Goal: Information Seeking & Learning: Learn about a topic

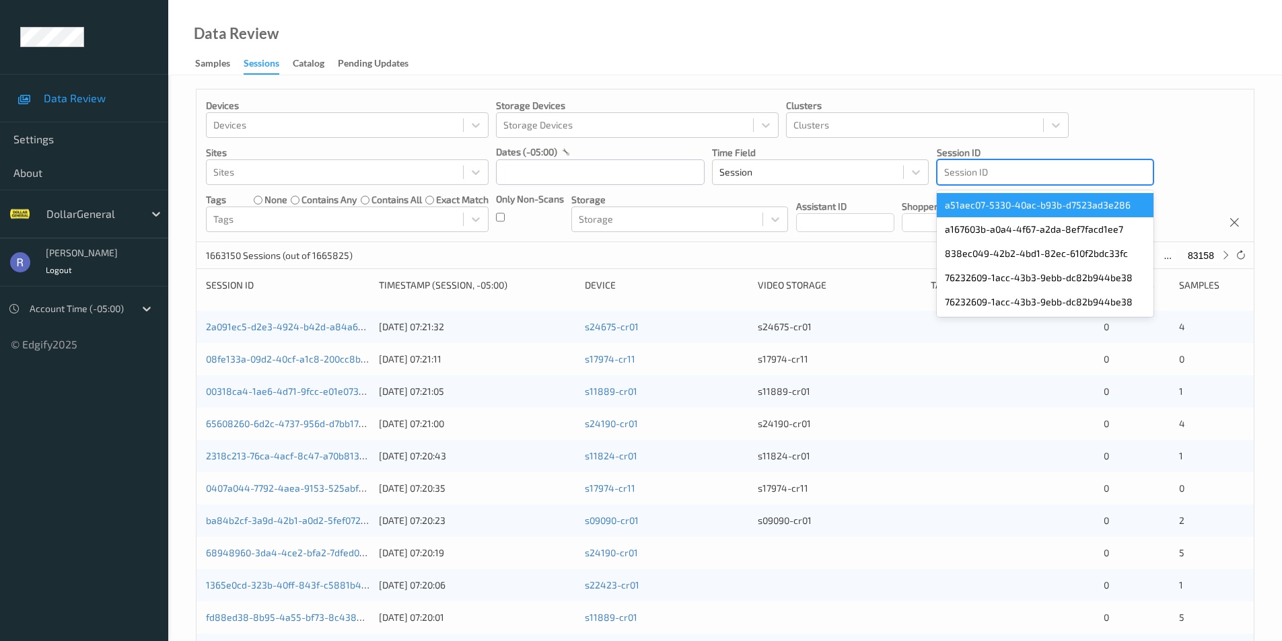
click at [950, 166] on div at bounding box center [1045, 172] width 202 height 16
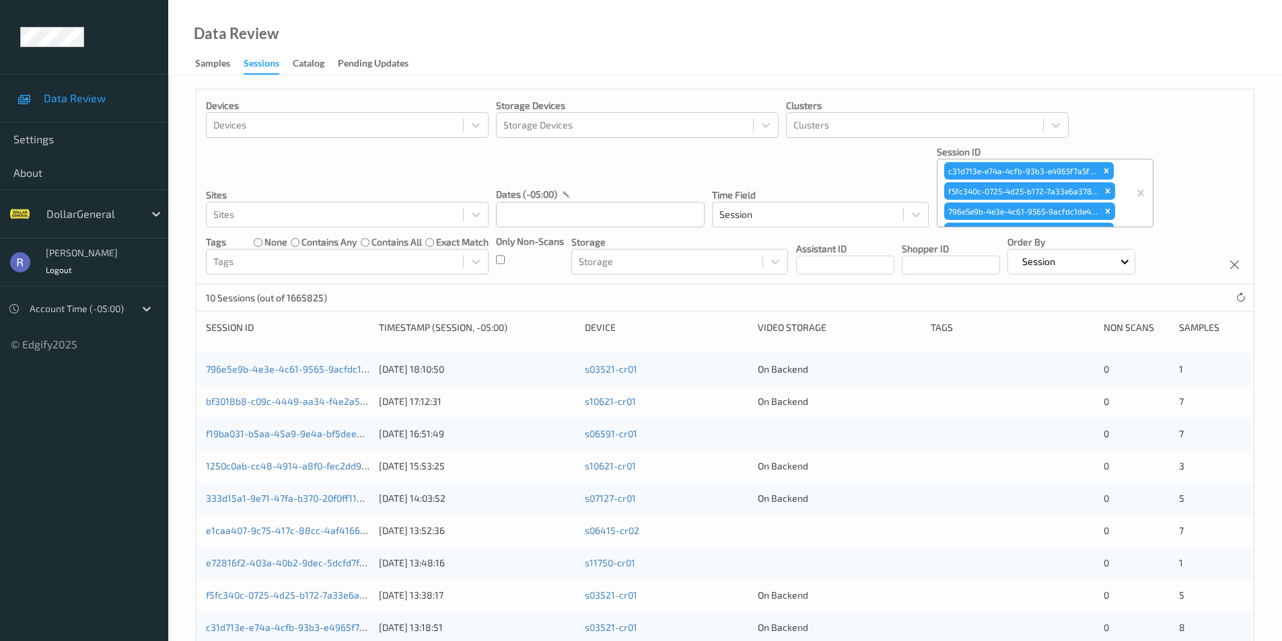
scroll to position [67, 0]
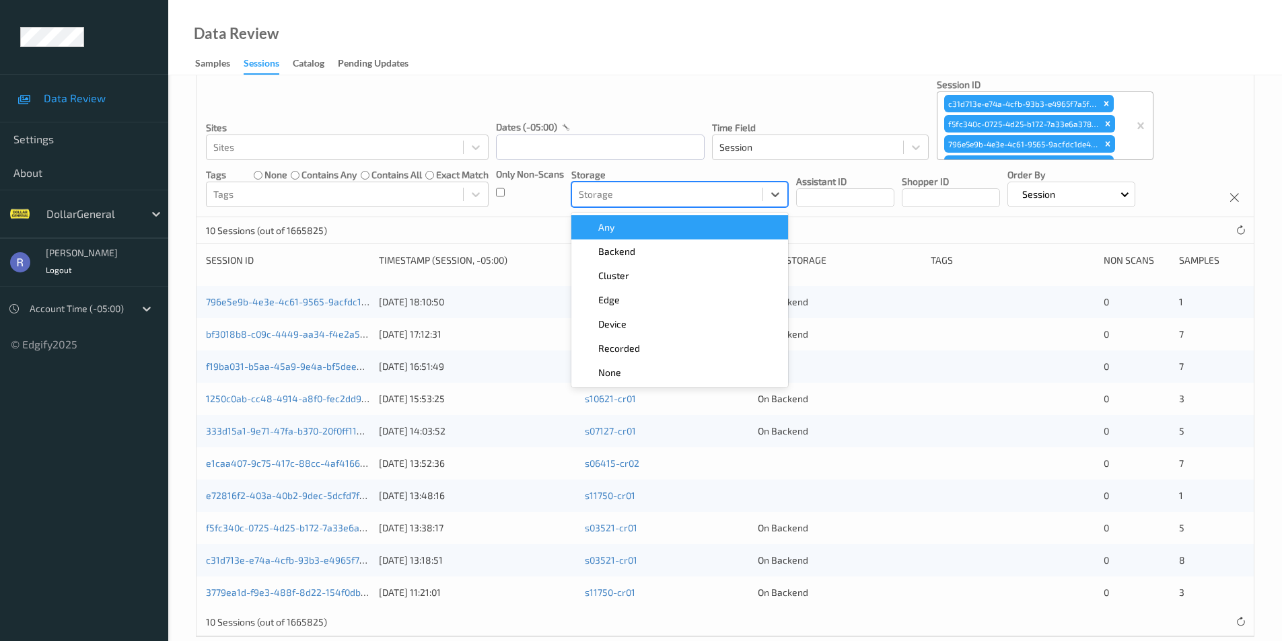
click at [615, 197] on div at bounding box center [667, 194] width 177 height 16
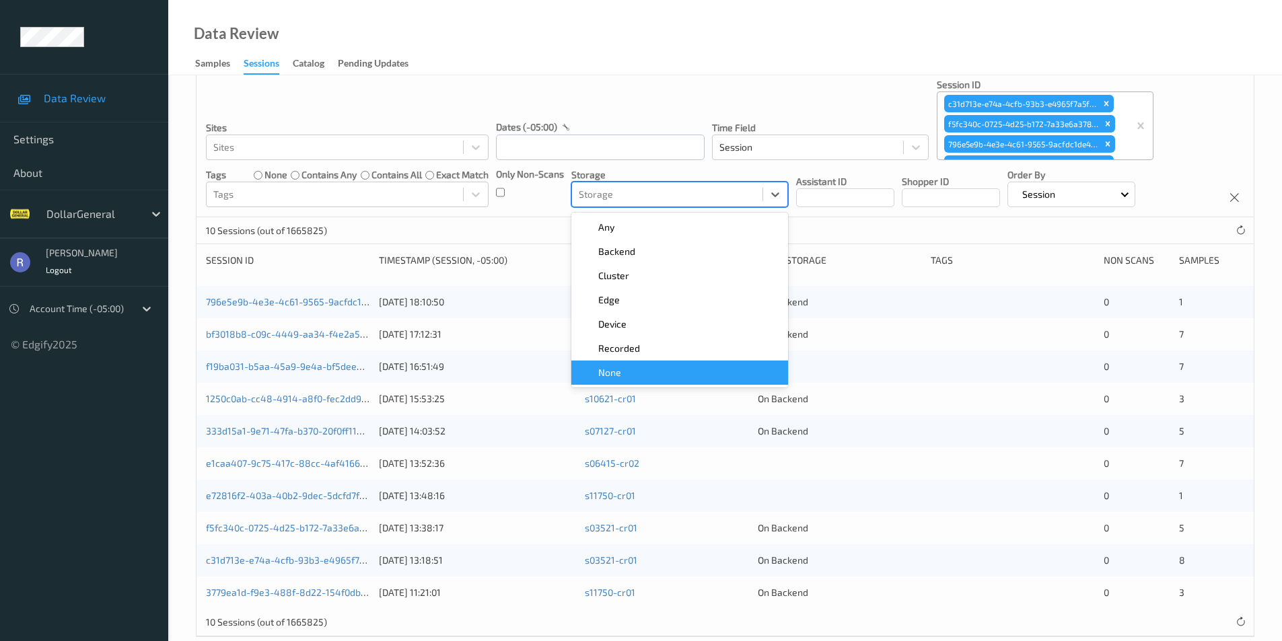
click at [618, 367] on span "None" at bounding box center [609, 372] width 23 height 13
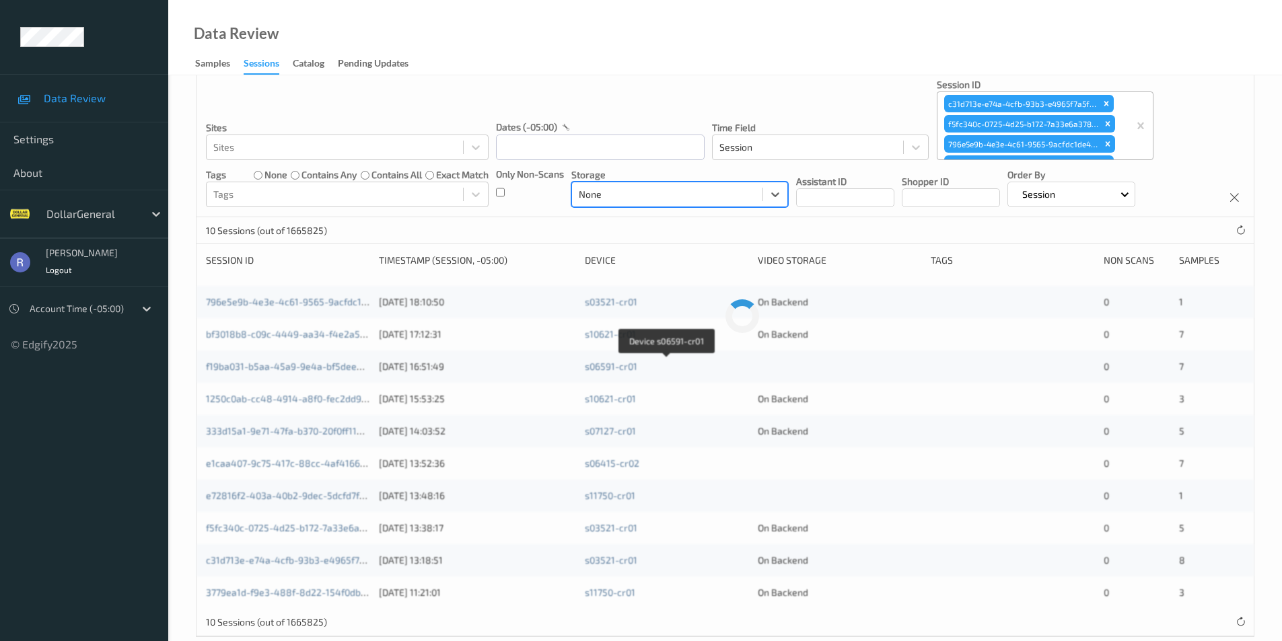
scroll to position [0, 0]
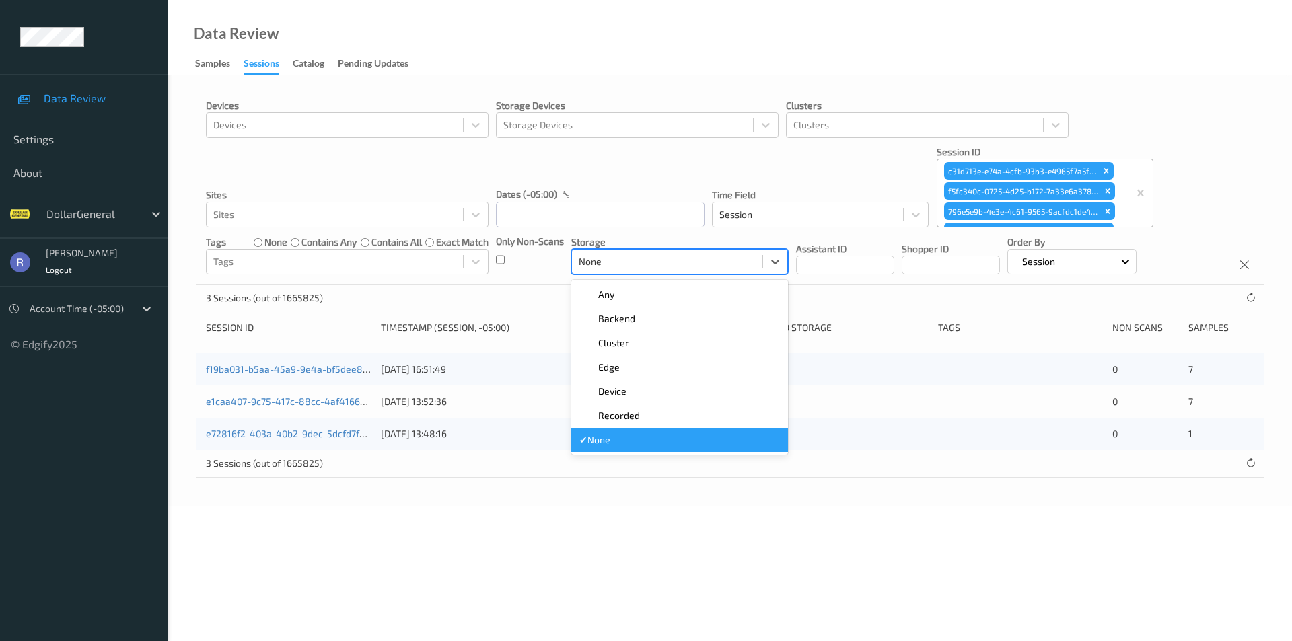
click at [606, 261] on div at bounding box center [667, 262] width 177 height 16
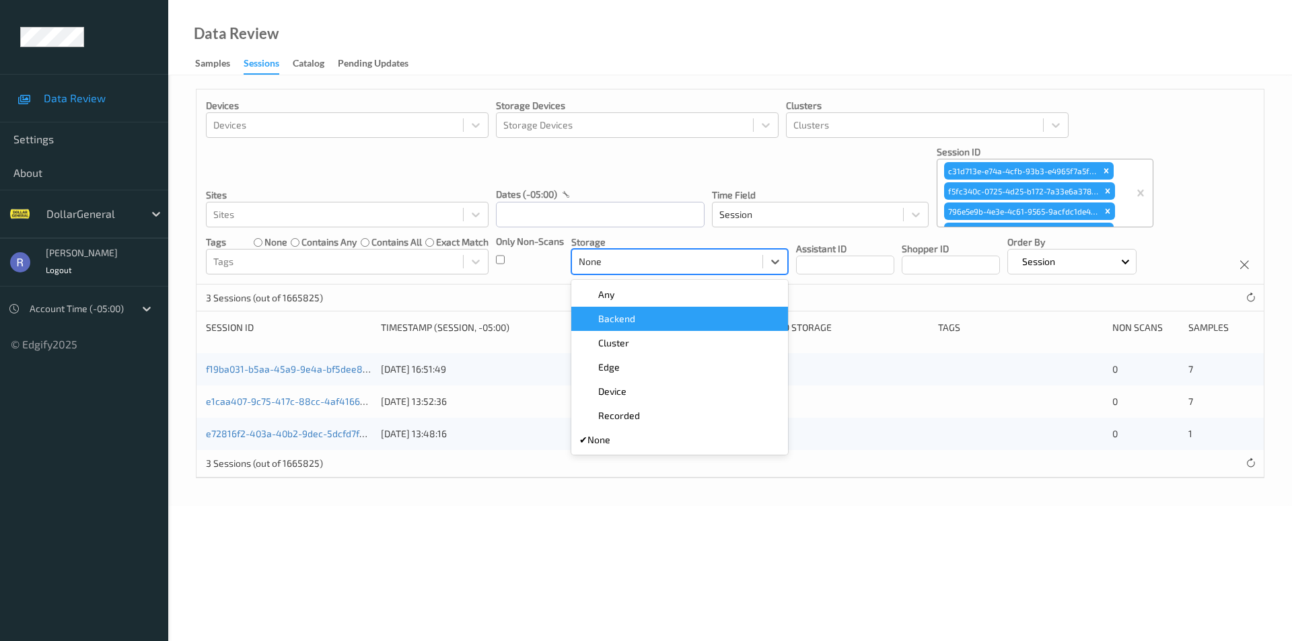
click at [625, 321] on span "Backend" at bounding box center [616, 318] width 37 height 13
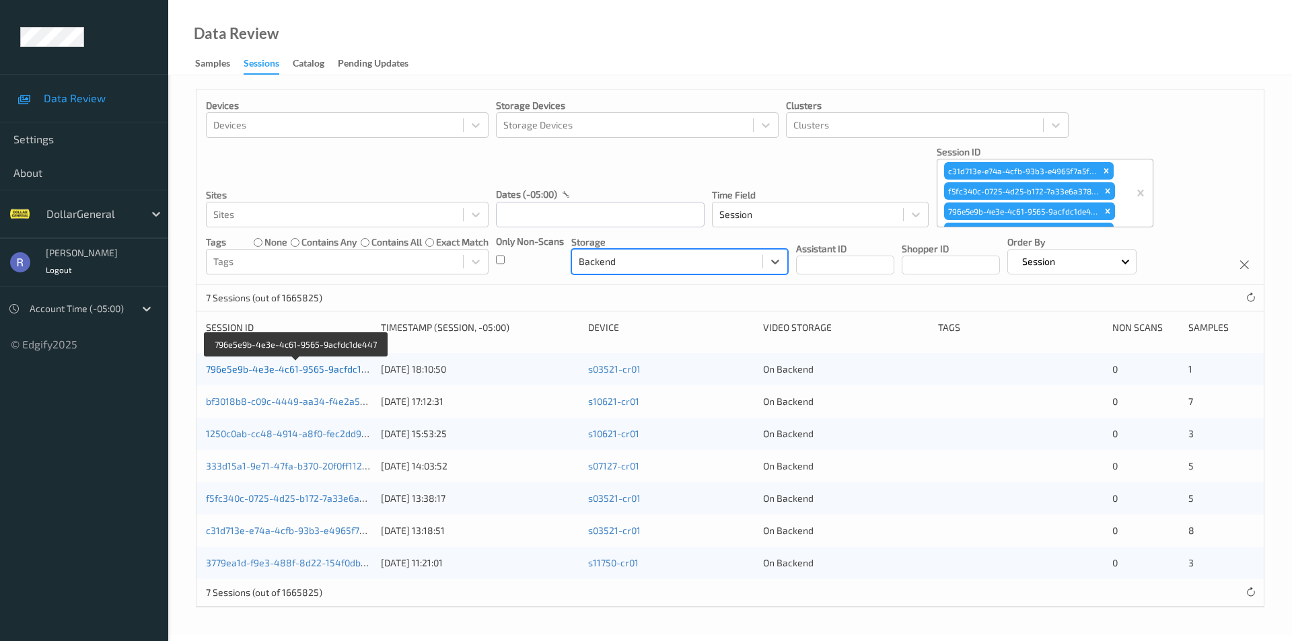
click at [249, 374] on link "796e5e9b-4e3e-4c61-9565-9acfdc1de447" at bounding box center [297, 368] width 183 height 11
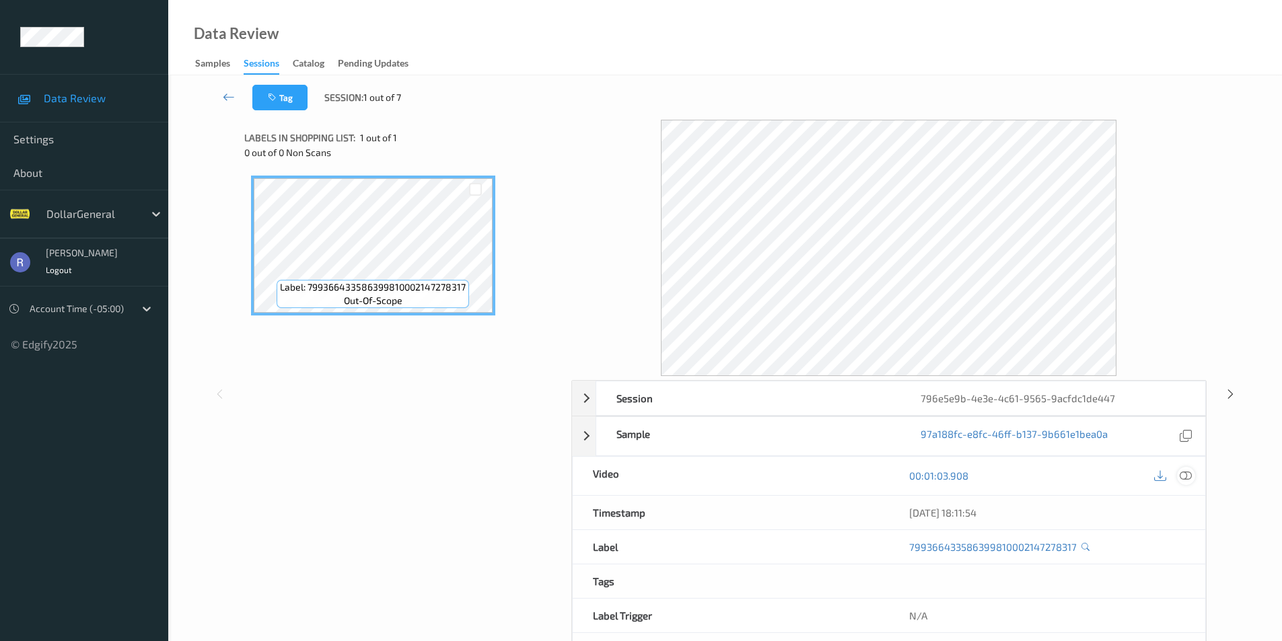
click at [1187, 474] on icon at bounding box center [1186, 476] width 12 height 12
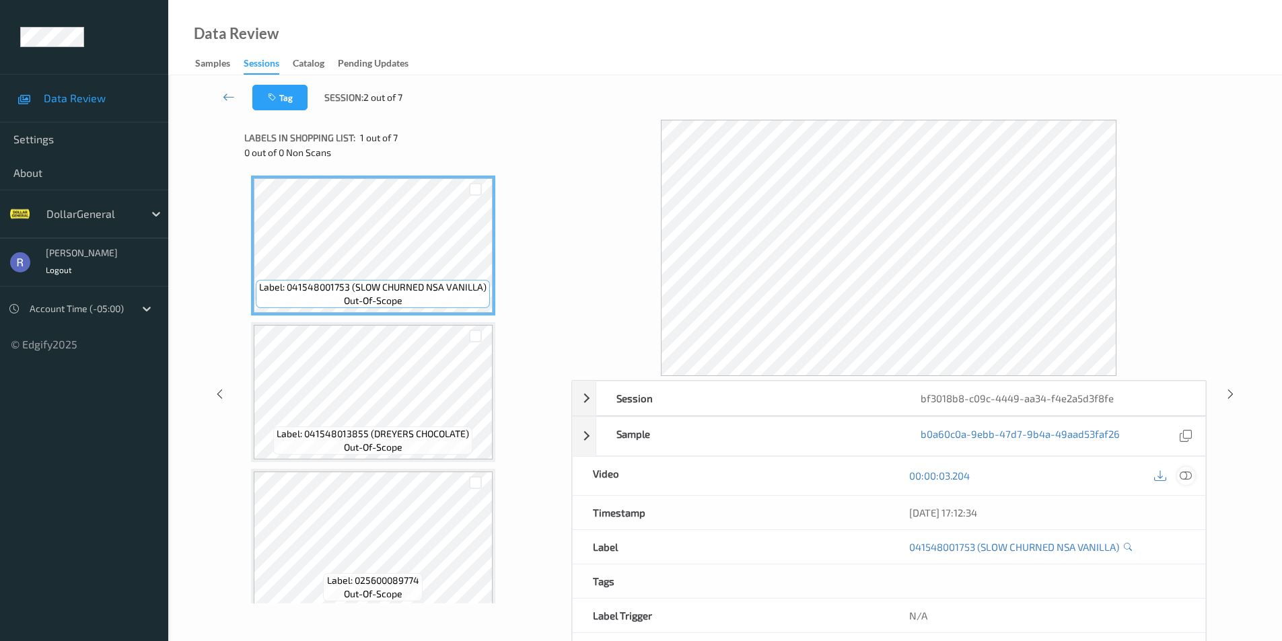
click at [1188, 475] on icon at bounding box center [1186, 476] width 12 height 12
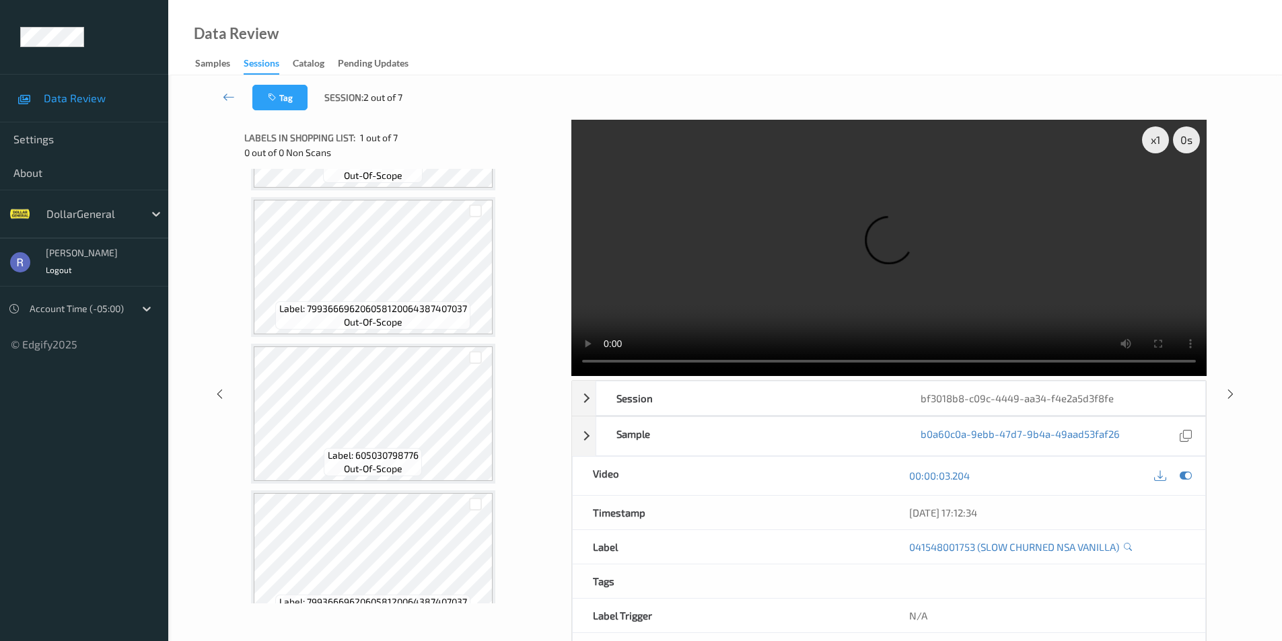
scroll to position [599, 0]
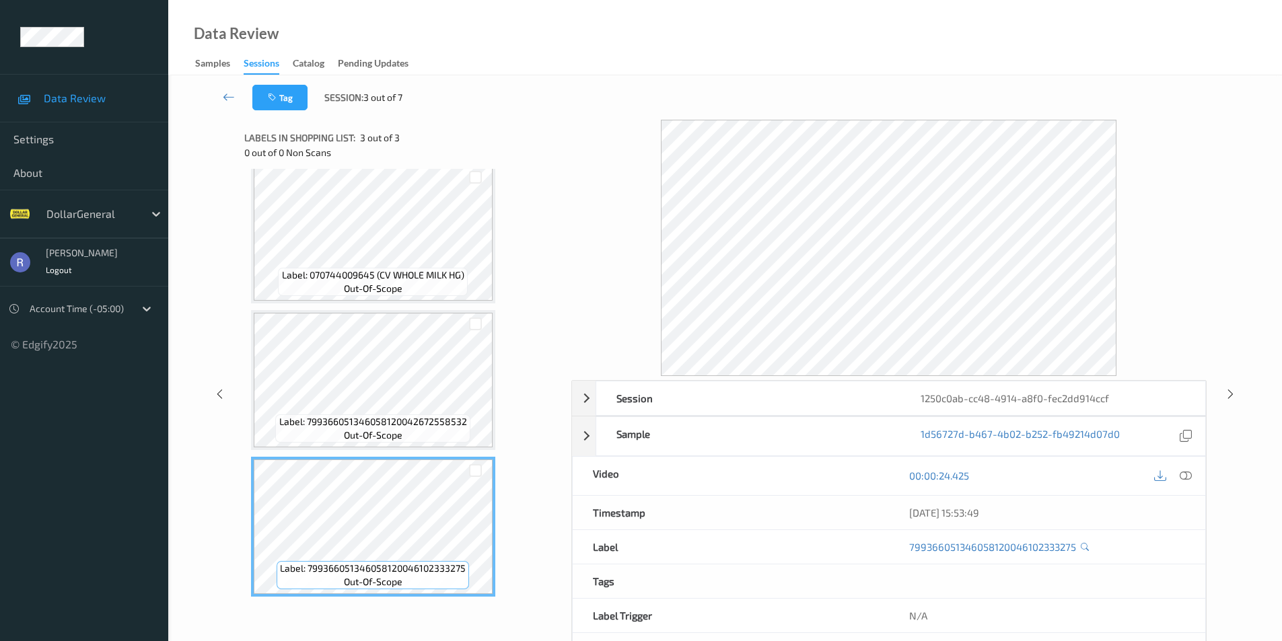
scroll to position [55, 0]
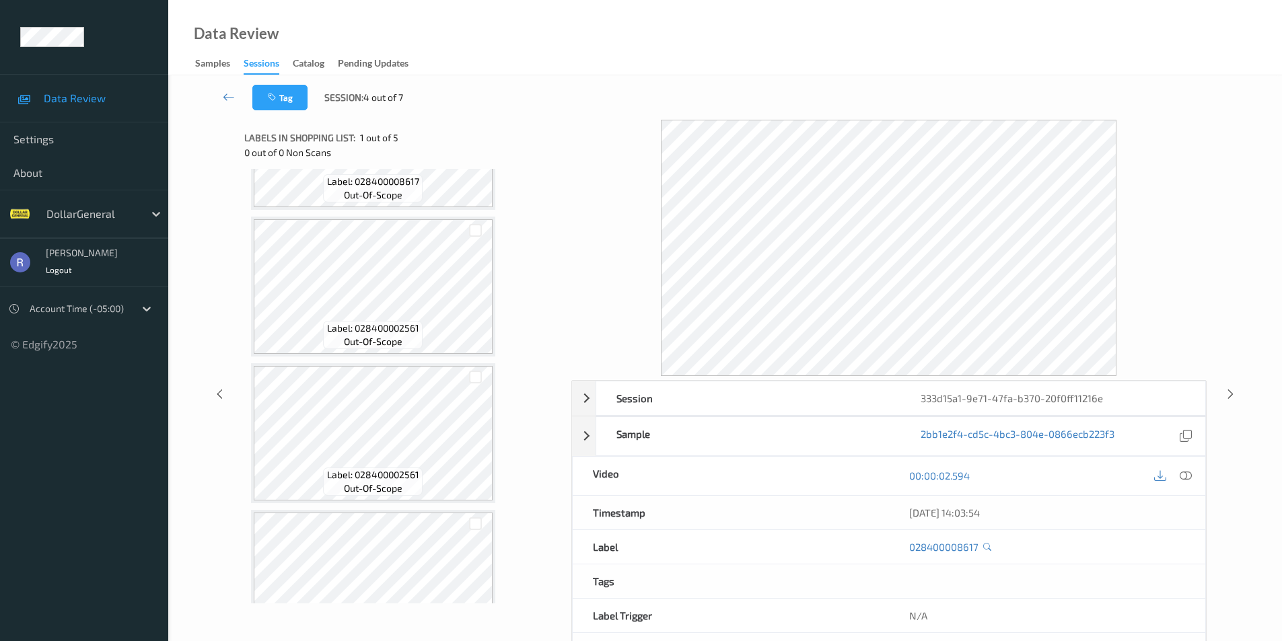
scroll to position [306, 0]
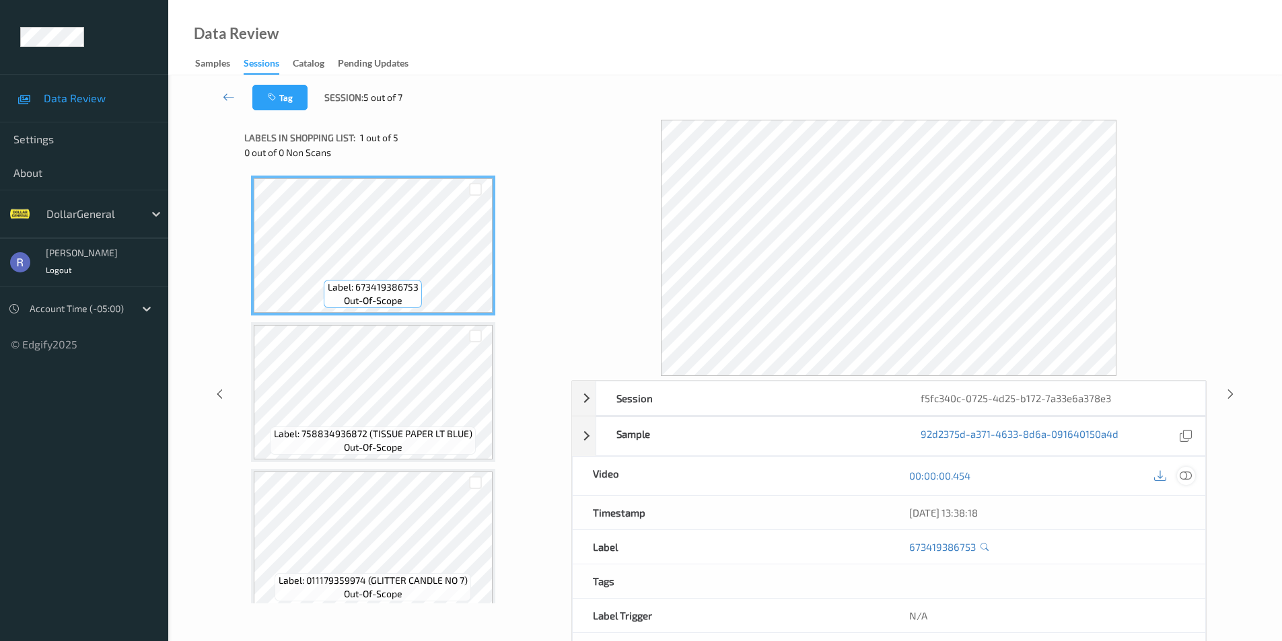
click at [1192, 476] on div at bounding box center [1186, 476] width 18 height 18
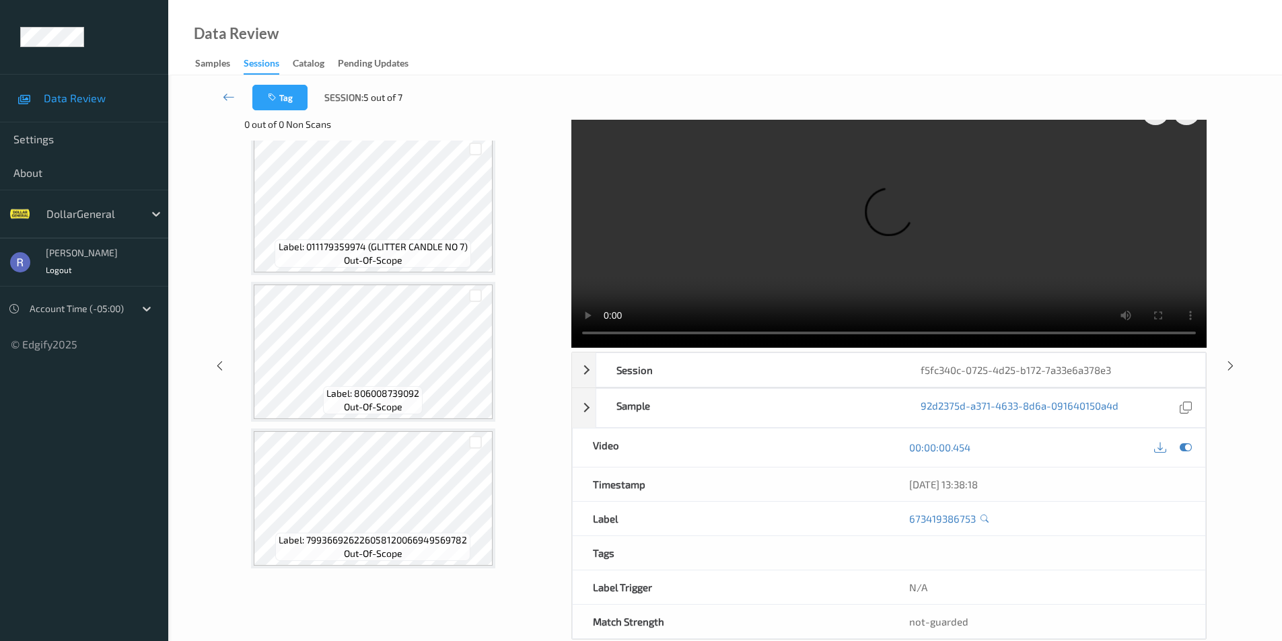
scroll to position [55, 0]
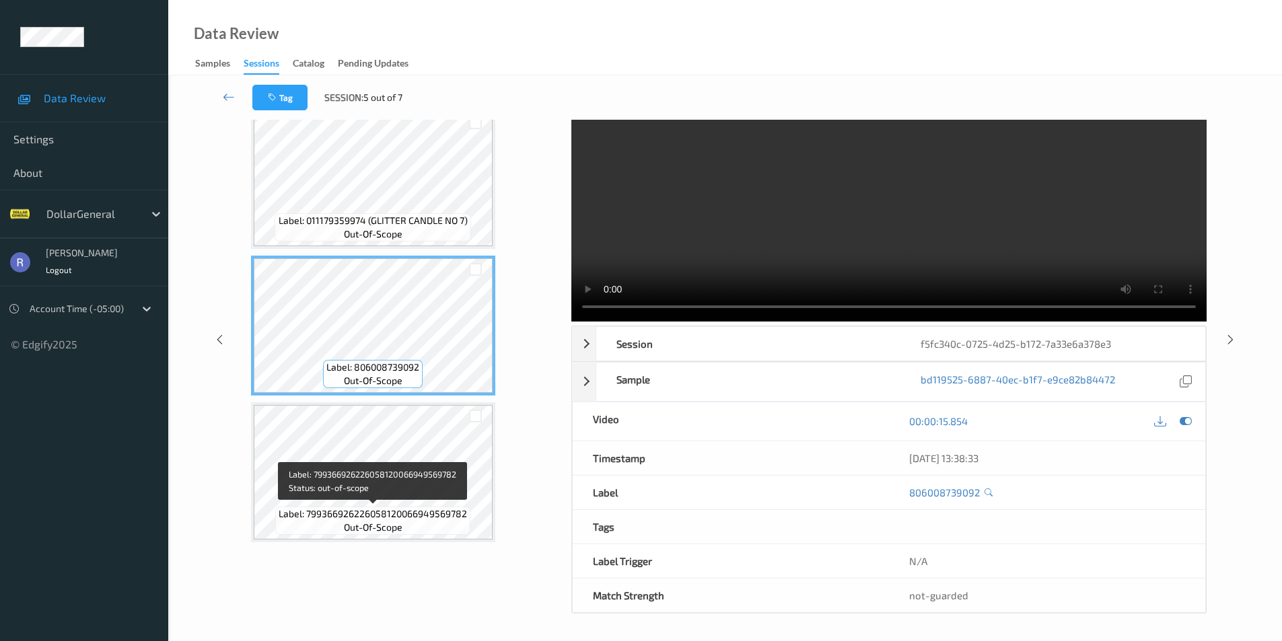
click at [447, 510] on span "Label: 799366926226058120066949569782" at bounding box center [373, 514] width 188 height 13
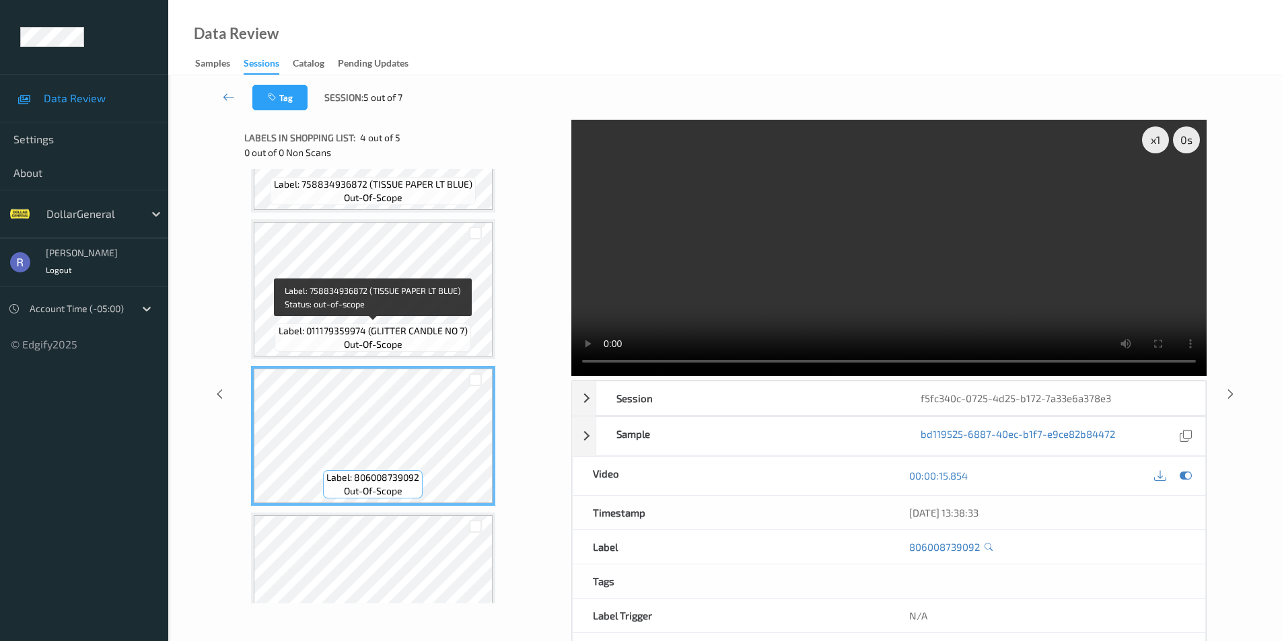
scroll to position [306, 0]
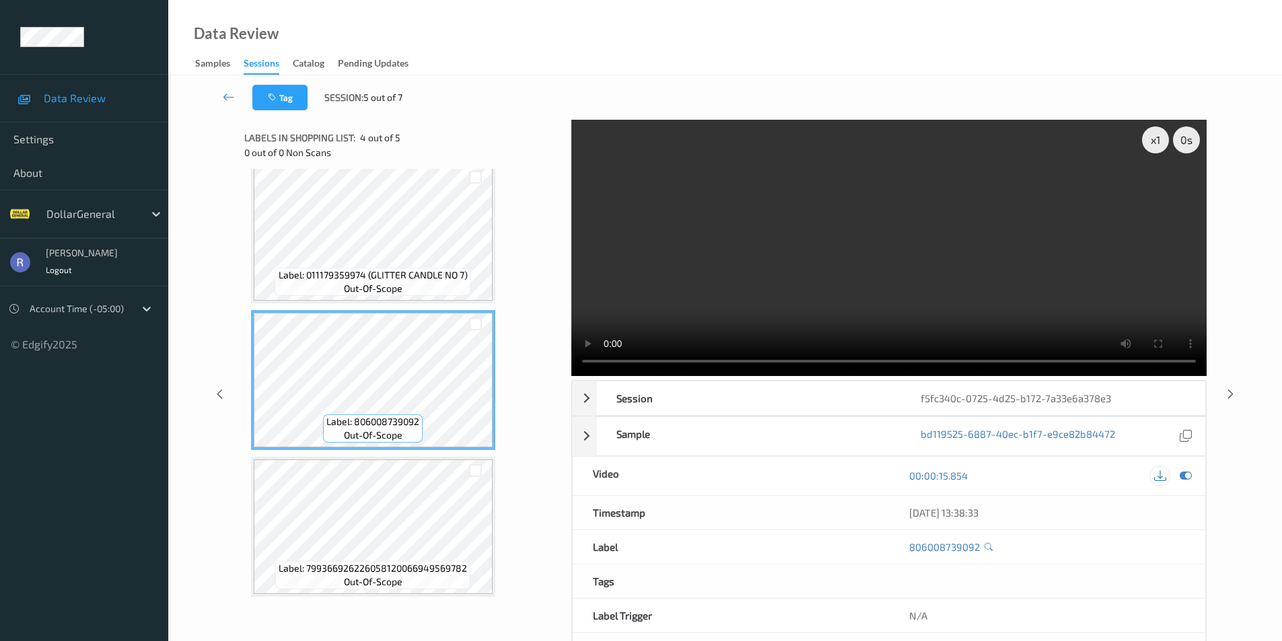
click at [1159, 477] on icon at bounding box center [1160, 476] width 12 height 12
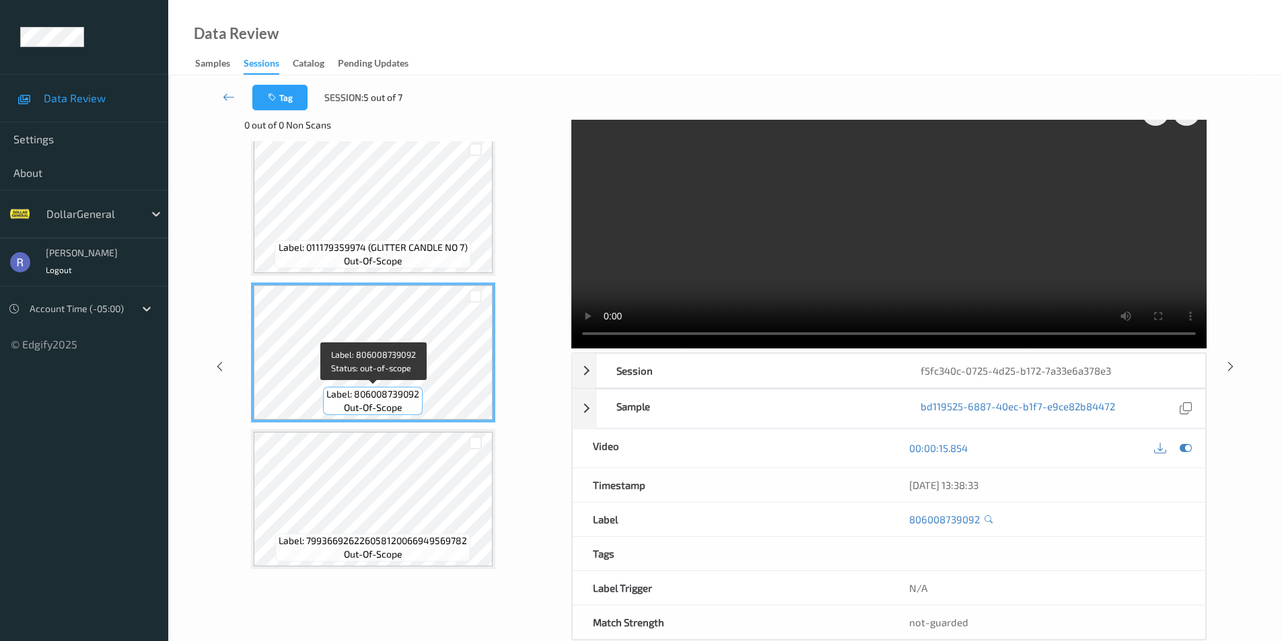
scroll to position [55, 0]
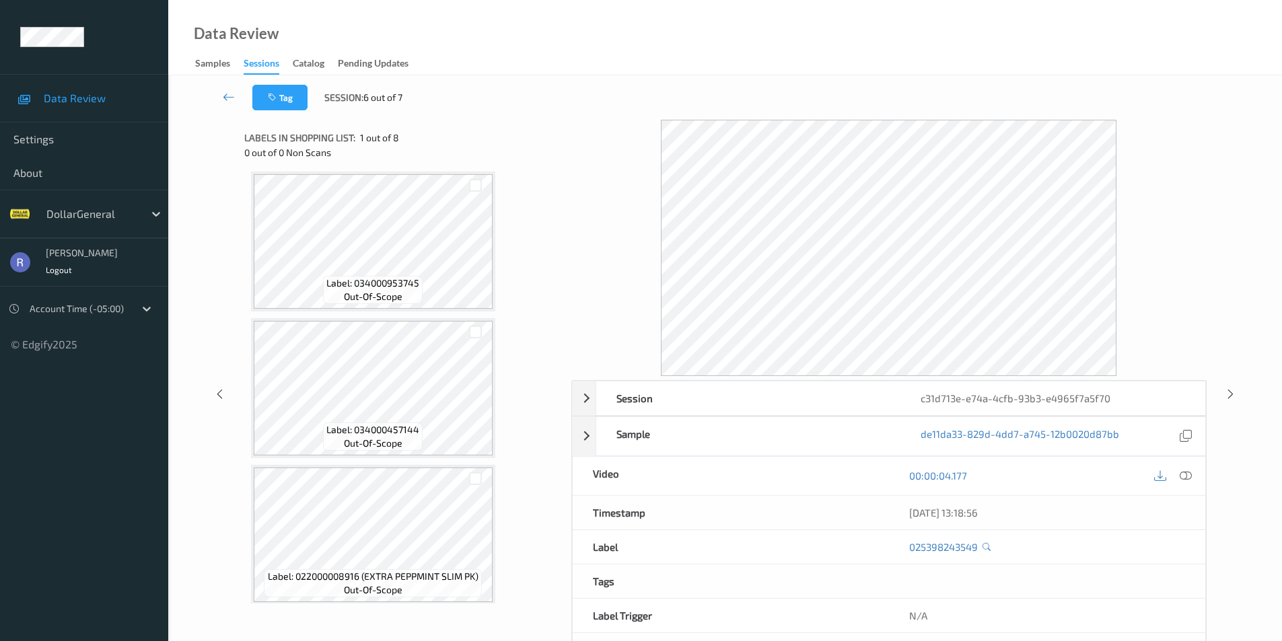
scroll to position [337, 0]
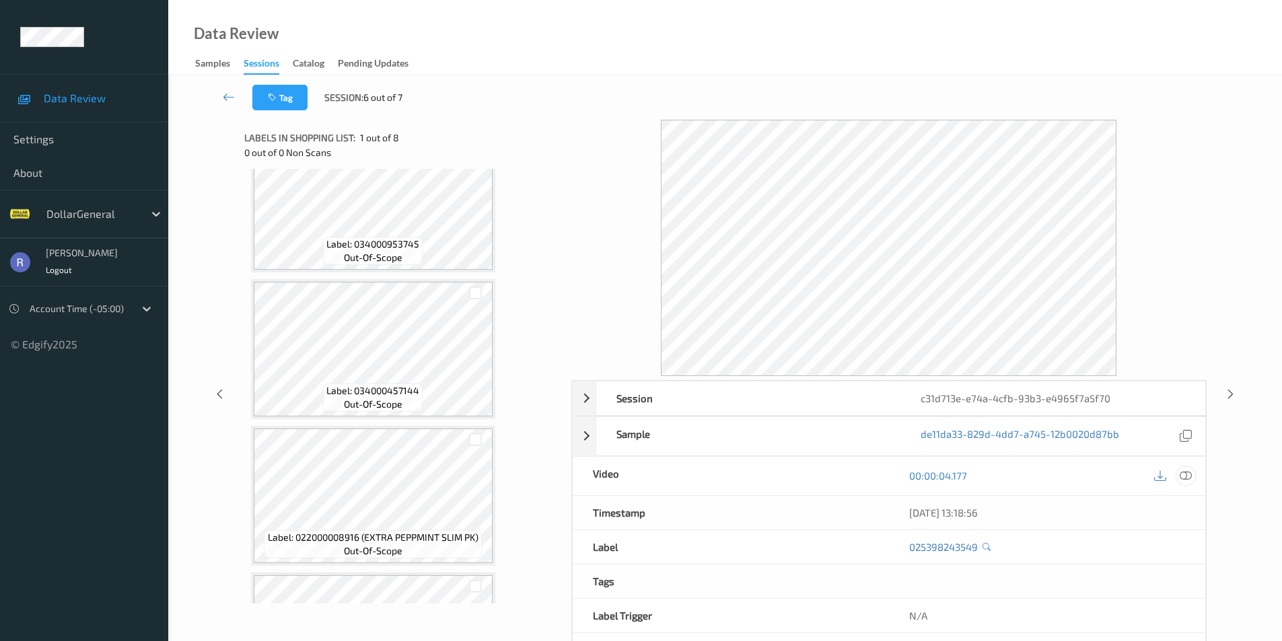
click at [1183, 473] on icon at bounding box center [1186, 476] width 12 height 12
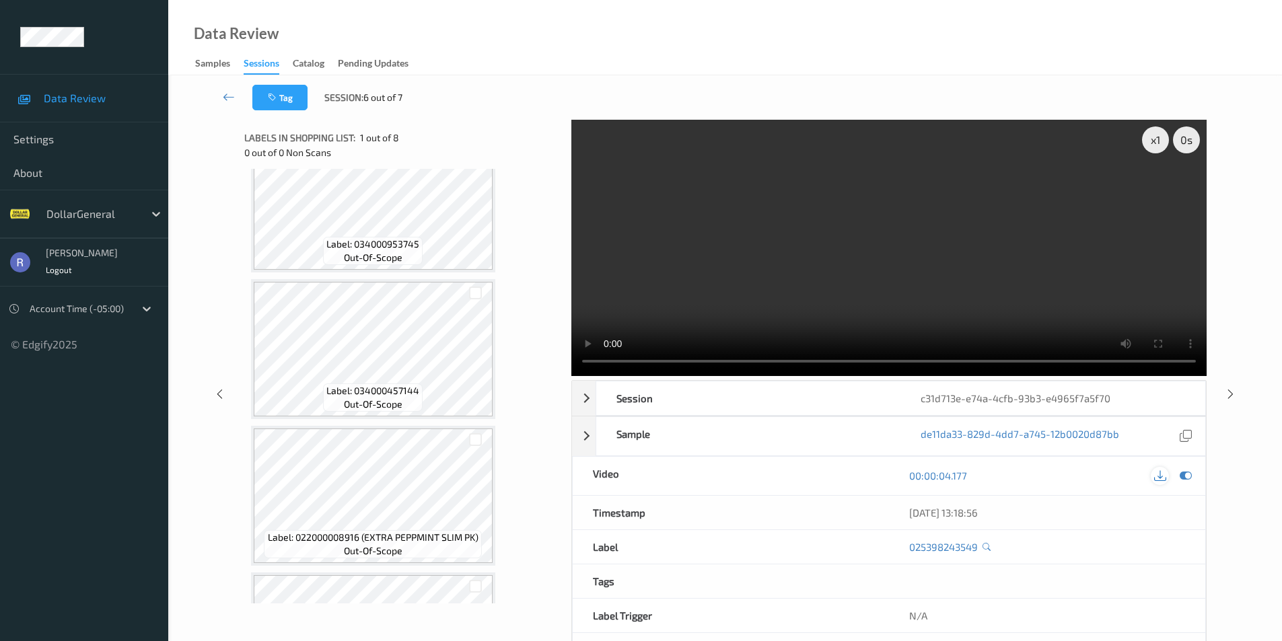
click at [1161, 477] on icon at bounding box center [1160, 476] width 12 height 12
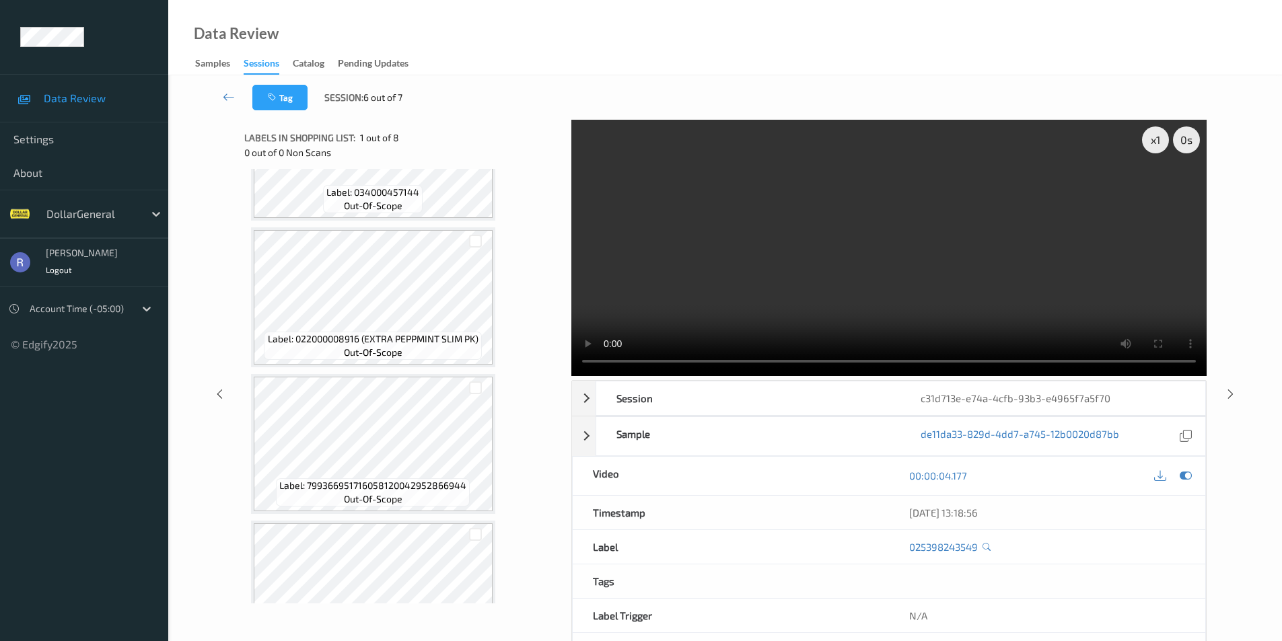
scroll to position [538, 0]
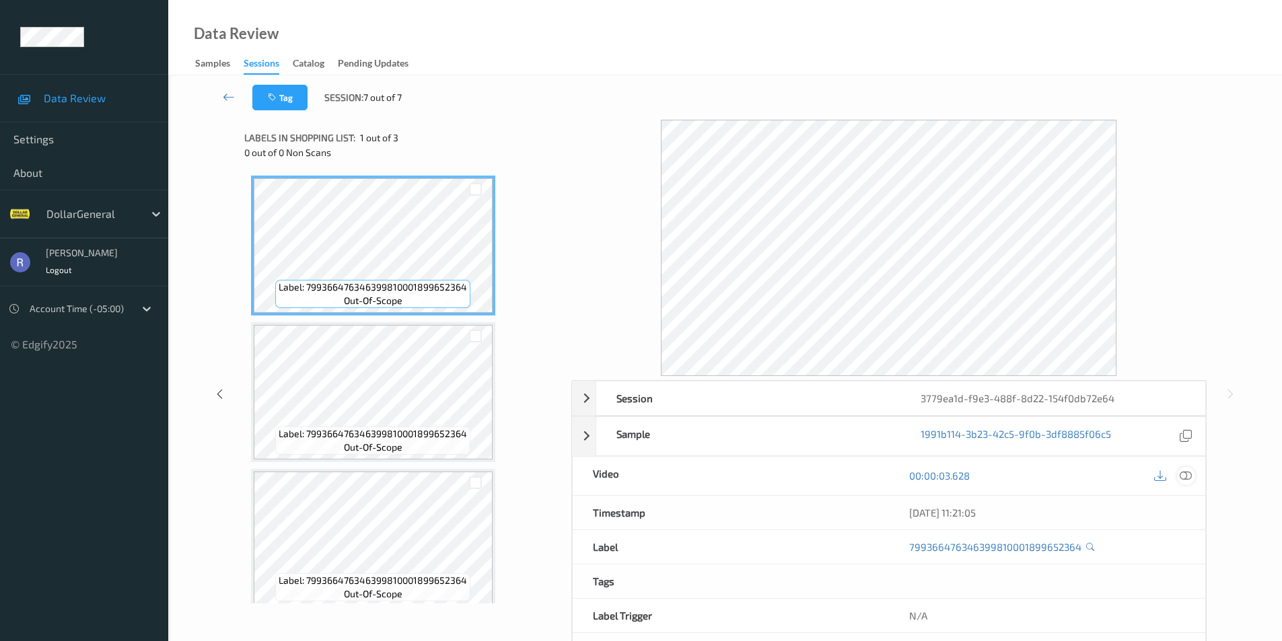
click at [1191, 477] on icon at bounding box center [1186, 476] width 12 height 12
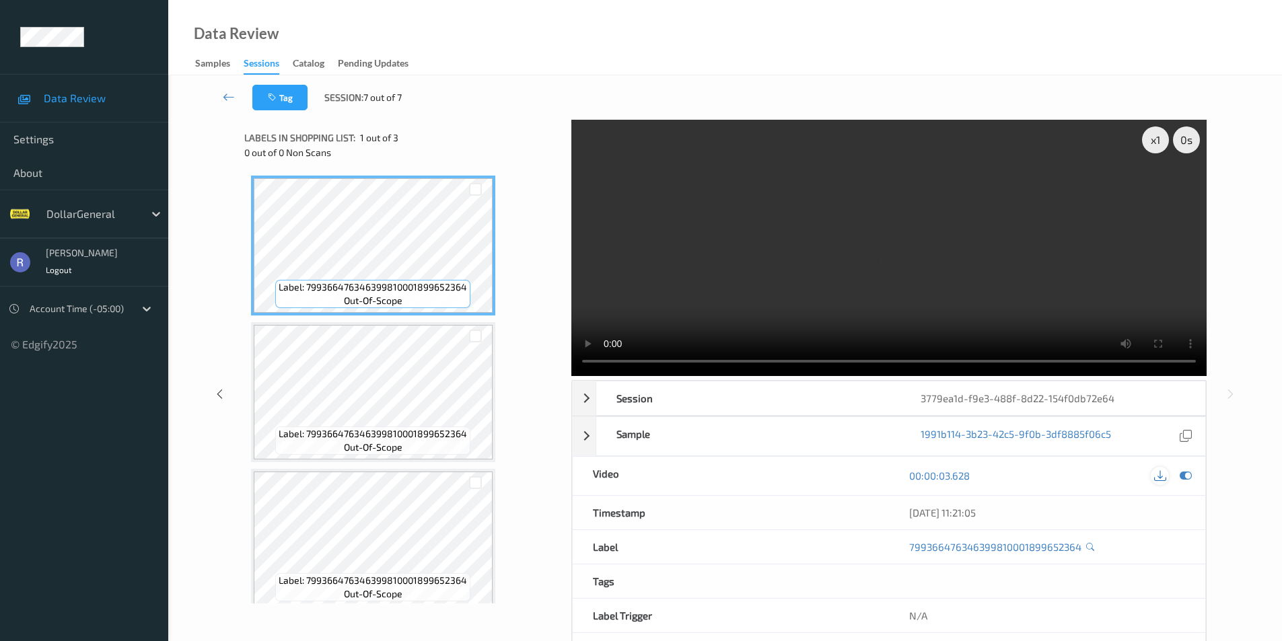
click at [1158, 477] on icon at bounding box center [1160, 476] width 12 height 12
click at [524, 155] on div "0 out of 0 Non Scans" at bounding box center [403, 152] width 318 height 13
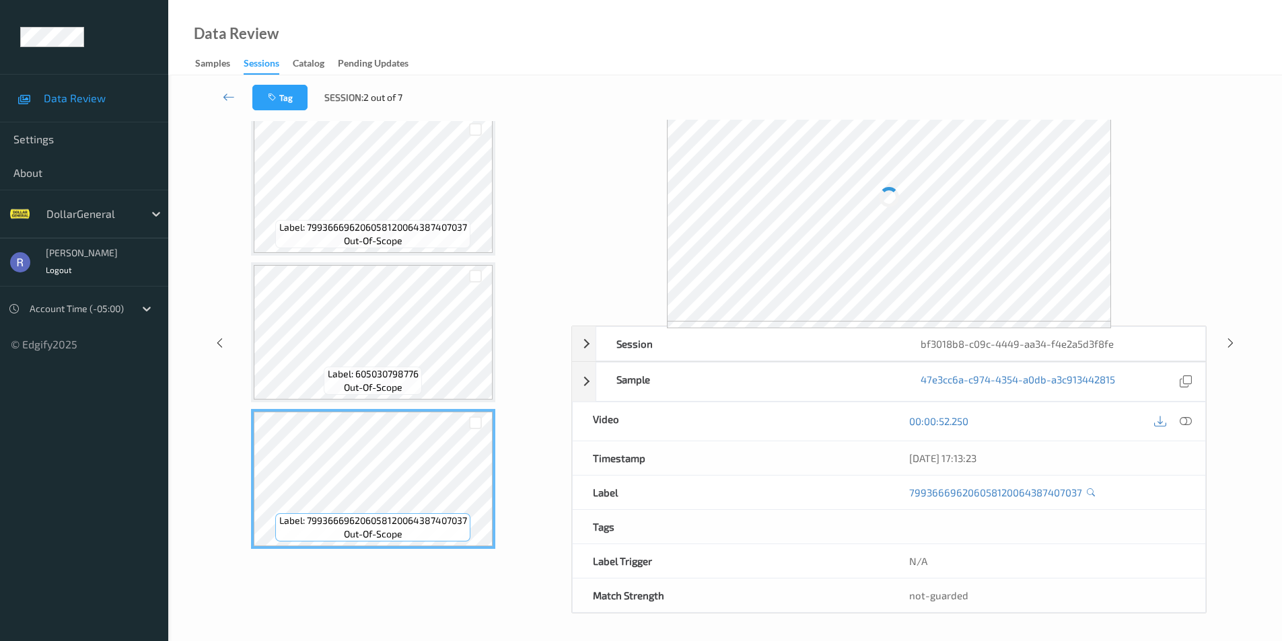
scroll to position [55, 0]
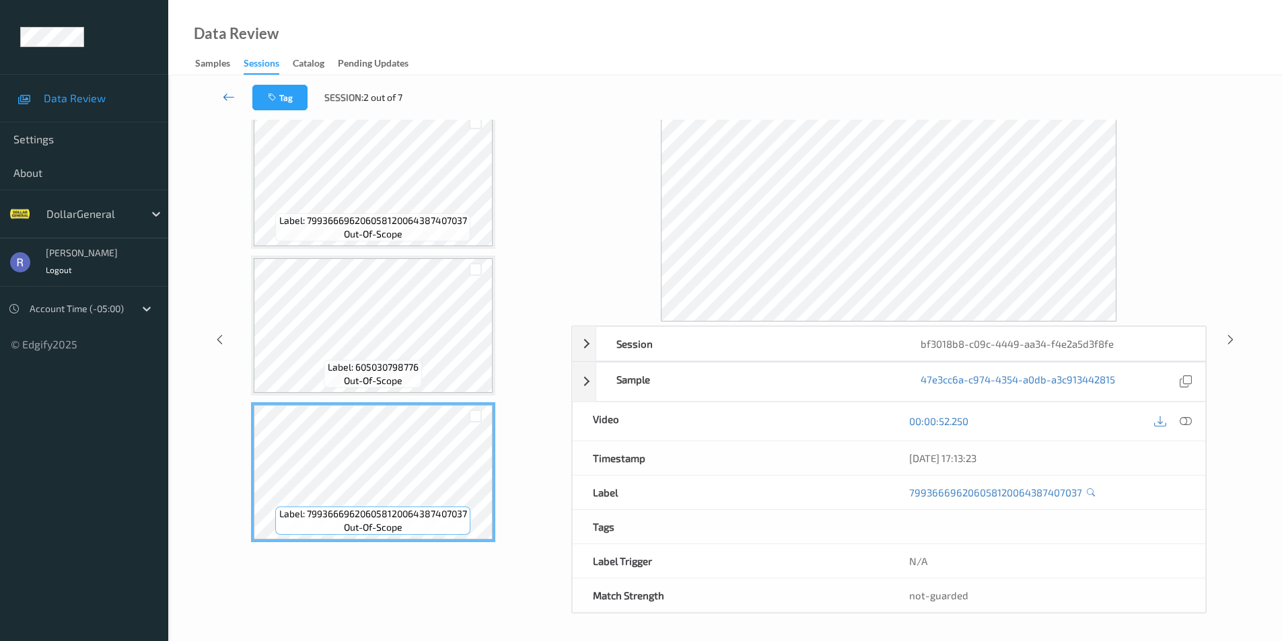
click at [231, 91] on icon at bounding box center [229, 96] width 12 height 13
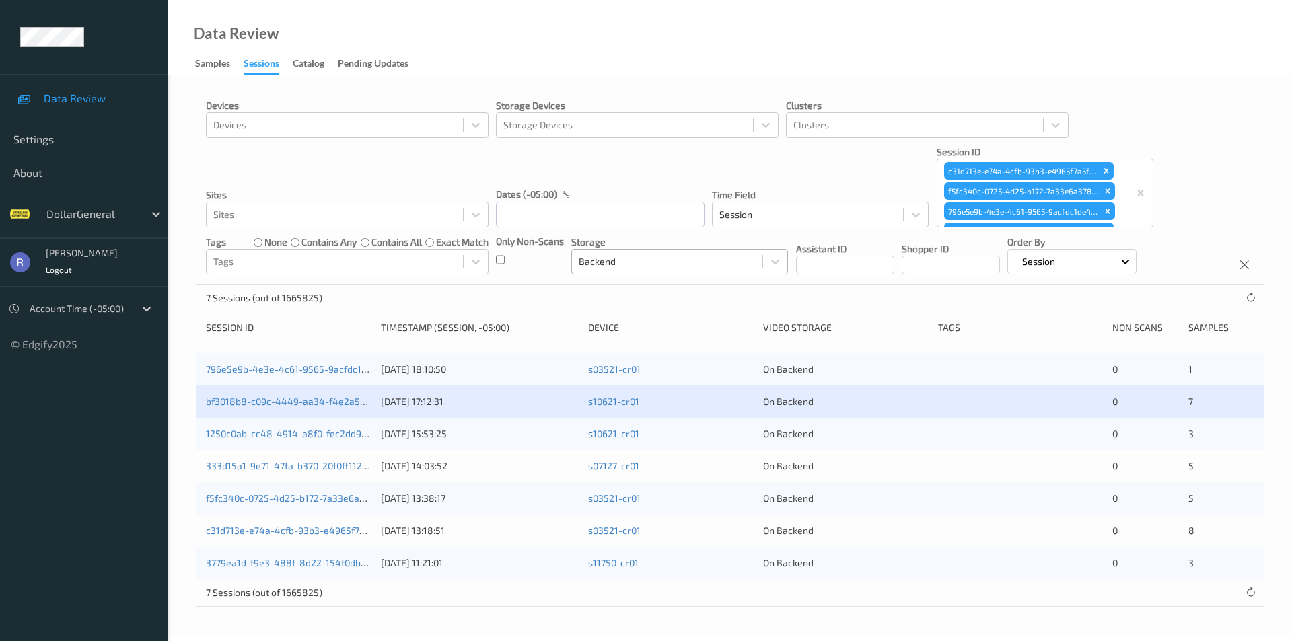
click at [625, 267] on div at bounding box center [667, 262] width 177 height 16
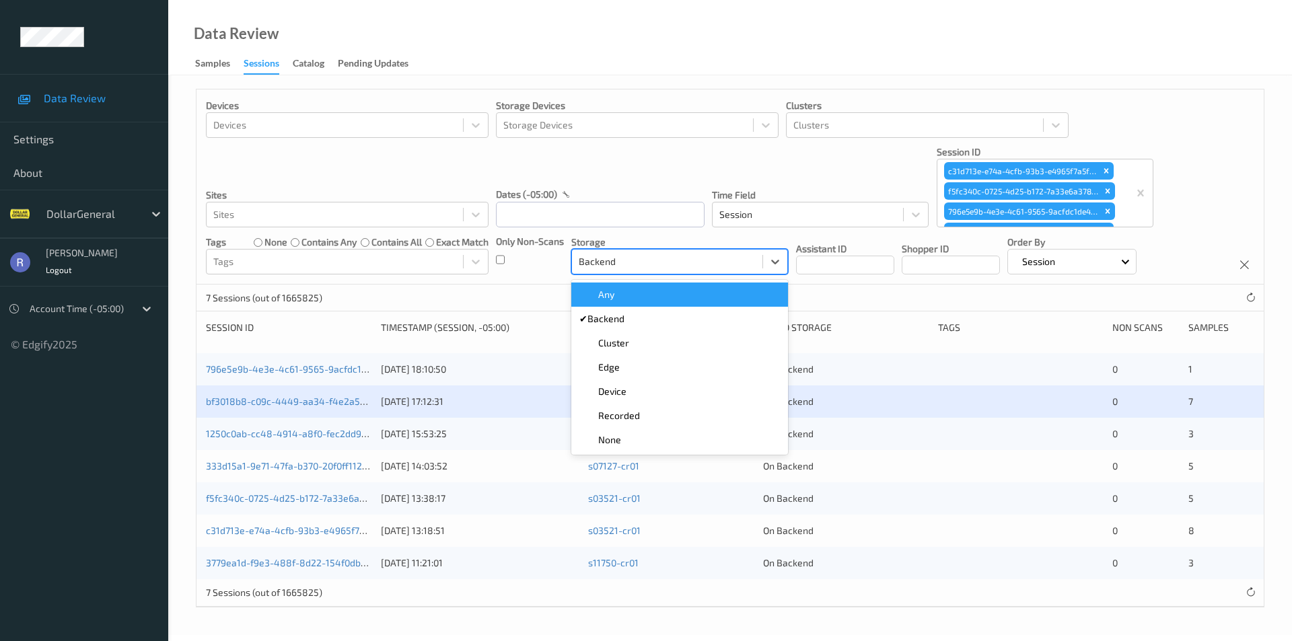
click at [617, 294] on div "Any" at bounding box center [680, 294] width 201 height 13
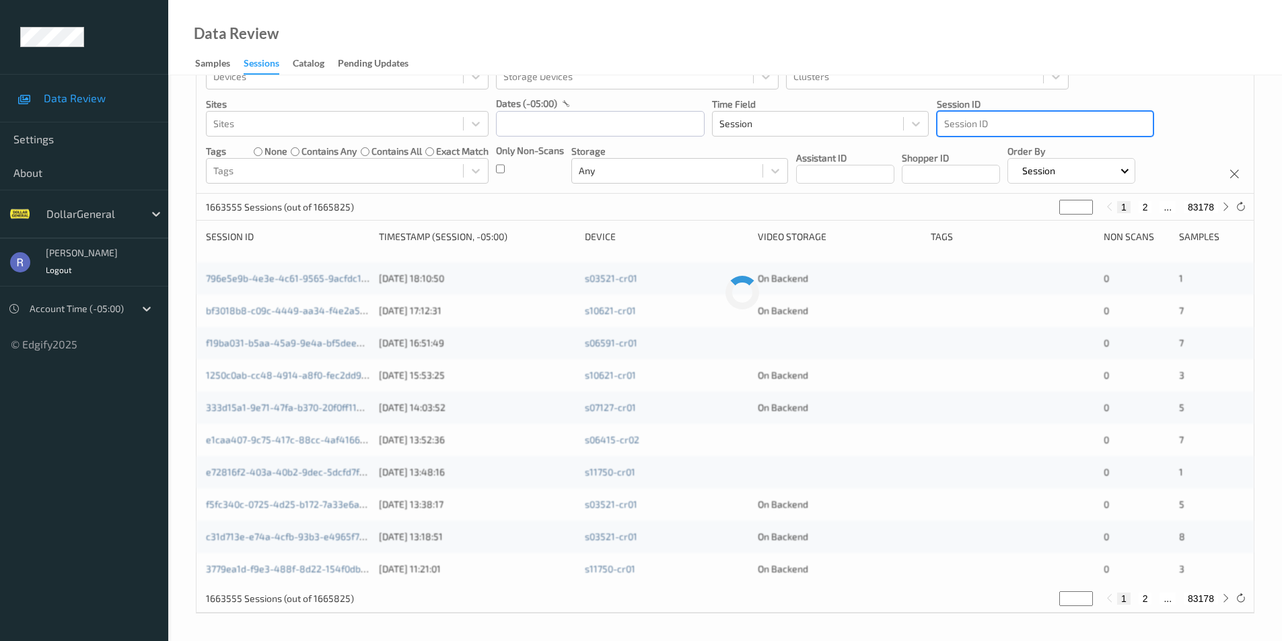
scroll to position [91, 0]
click at [983, 151] on p "Shopper ID" at bounding box center [951, 157] width 98 height 13
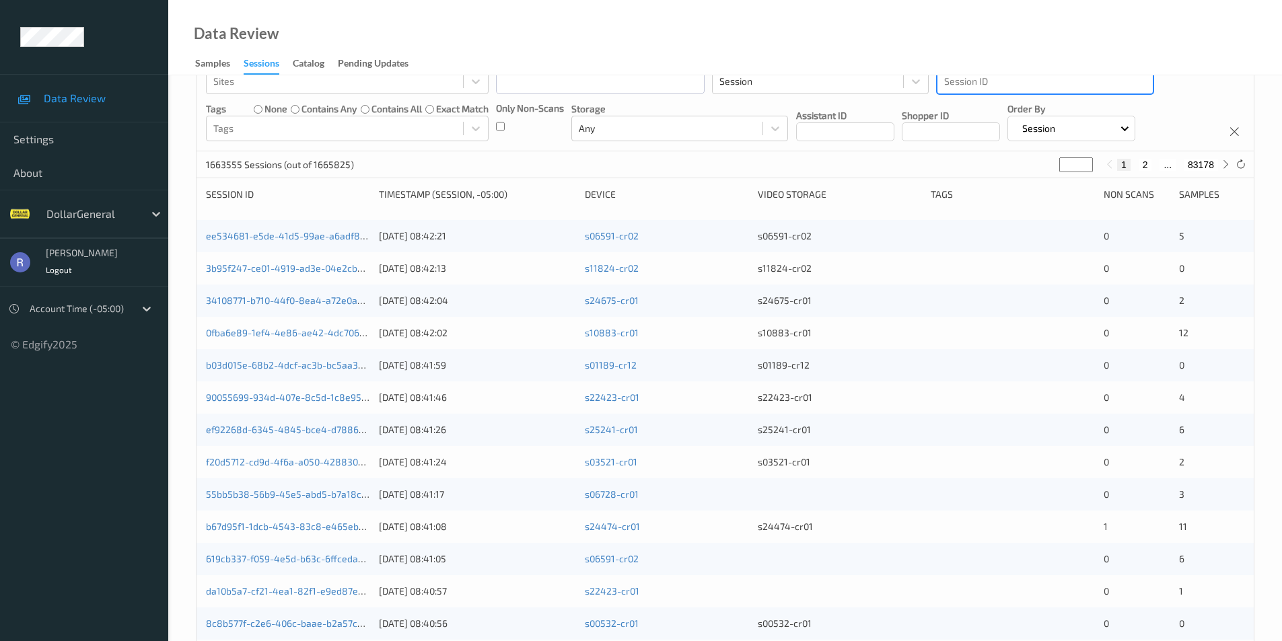
click at [967, 81] on div at bounding box center [1045, 81] width 202 height 16
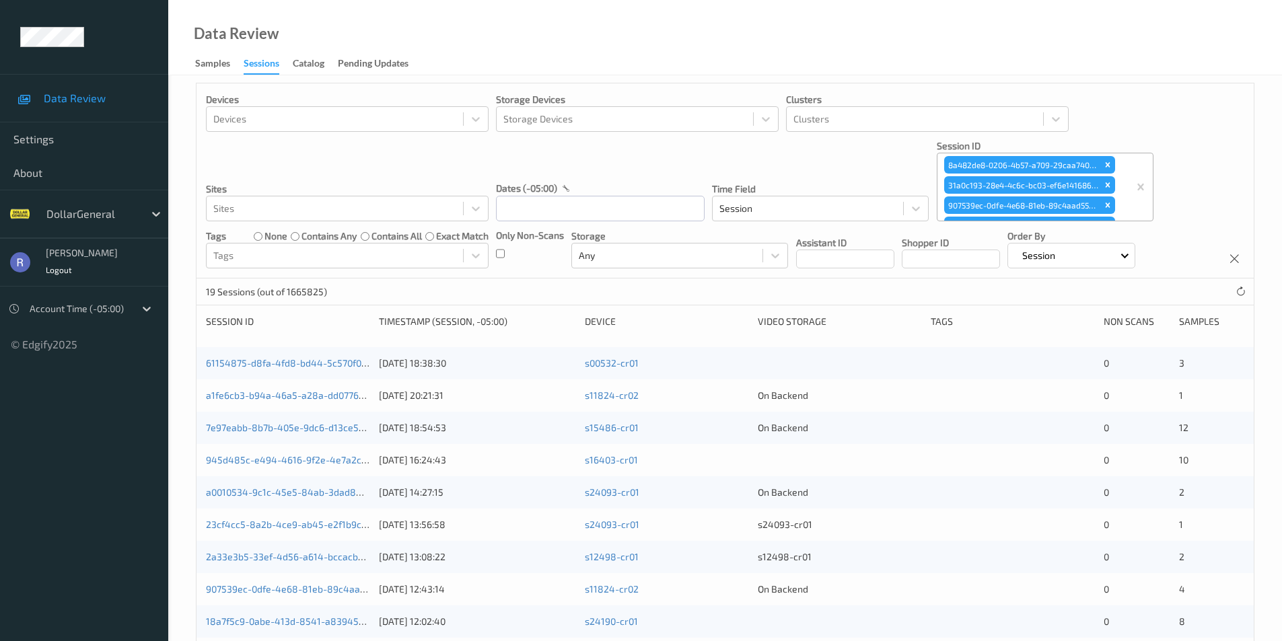
scroll to position [0, 0]
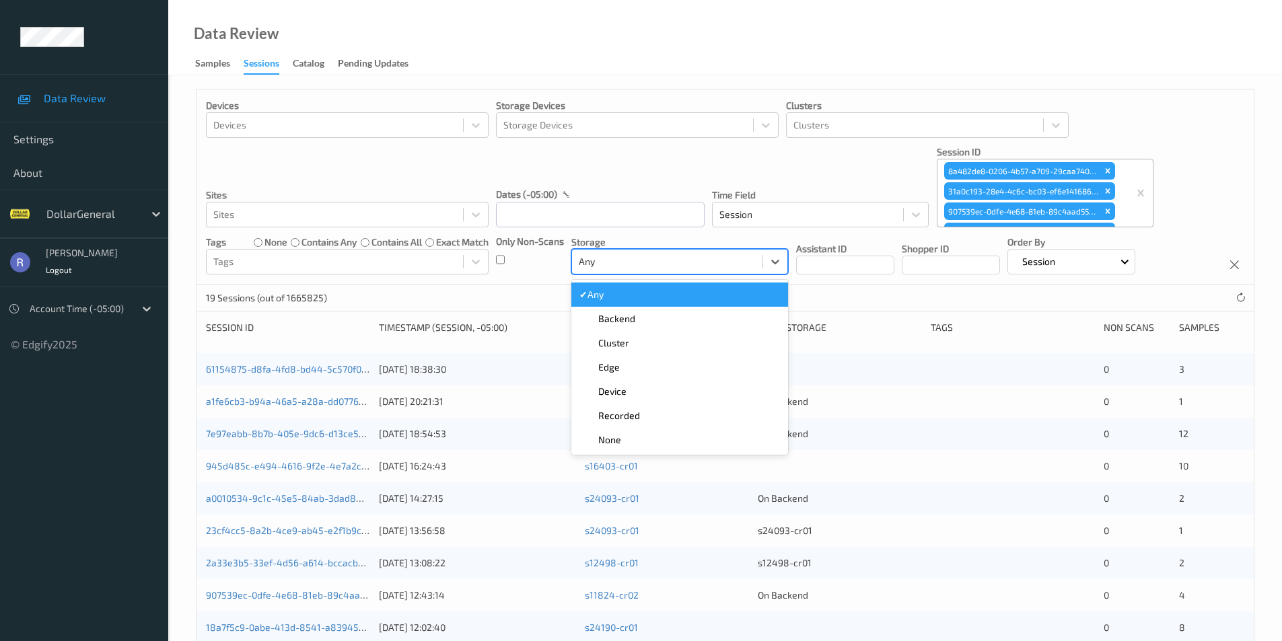
click at [651, 263] on div at bounding box center [667, 262] width 177 height 16
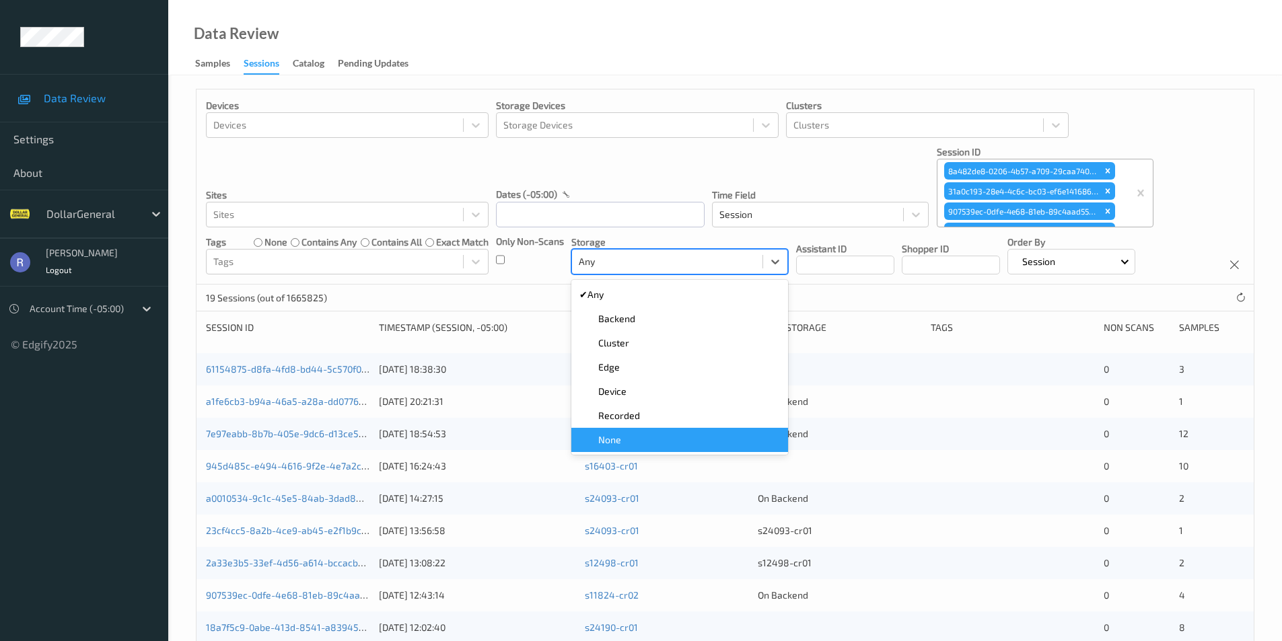
click at [627, 435] on div "None" at bounding box center [680, 439] width 201 height 13
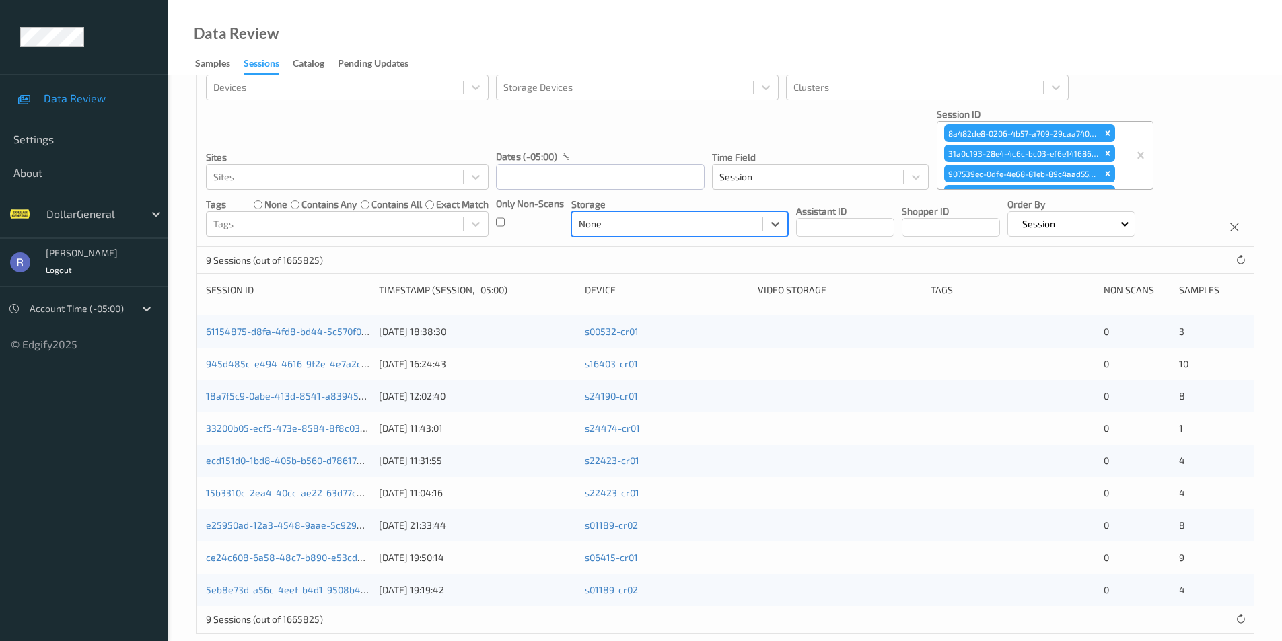
scroll to position [59, 0]
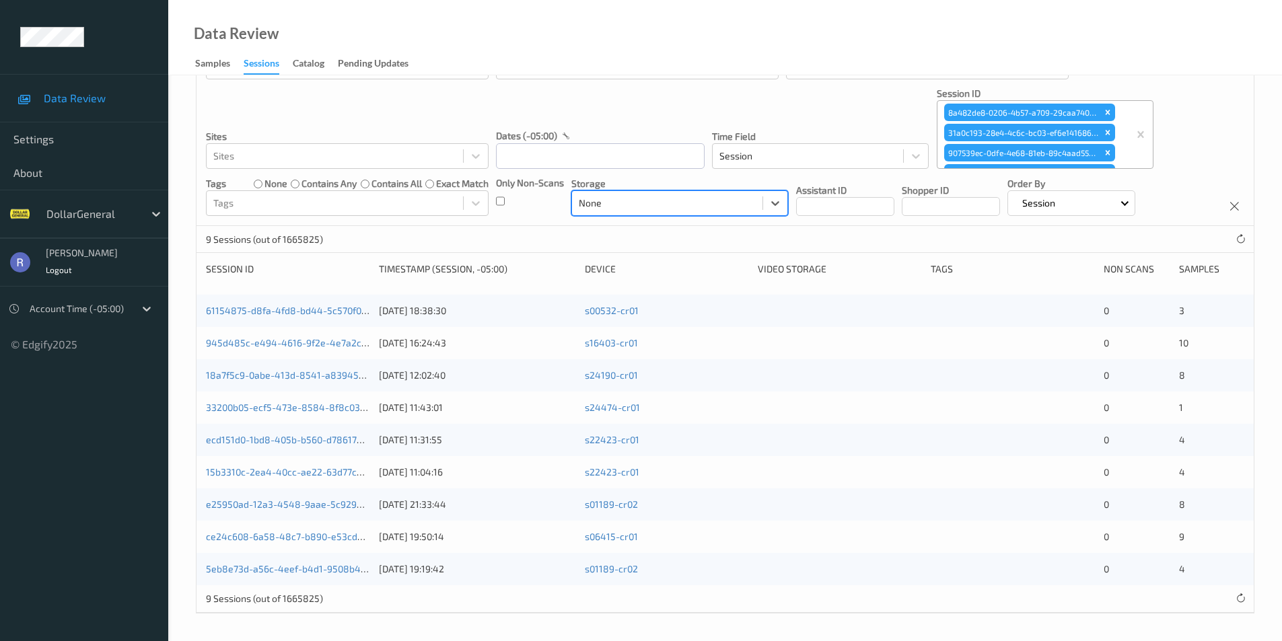
click at [641, 196] on div at bounding box center [667, 203] width 177 height 16
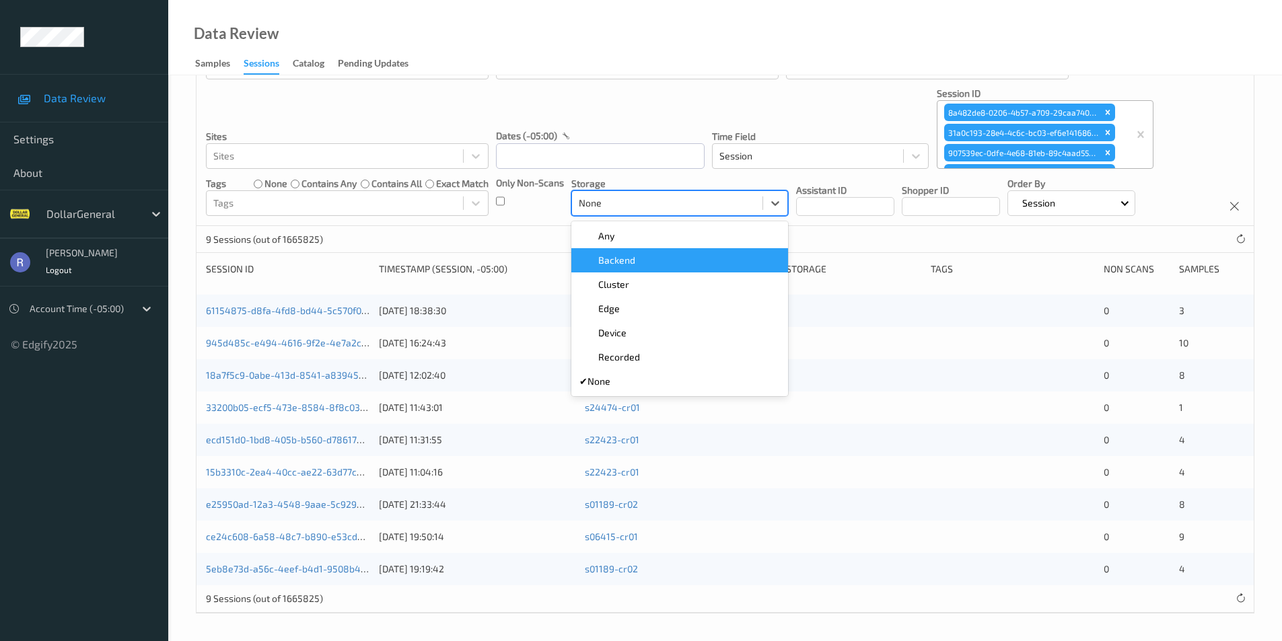
click at [618, 263] on span "Backend" at bounding box center [616, 260] width 37 height 13
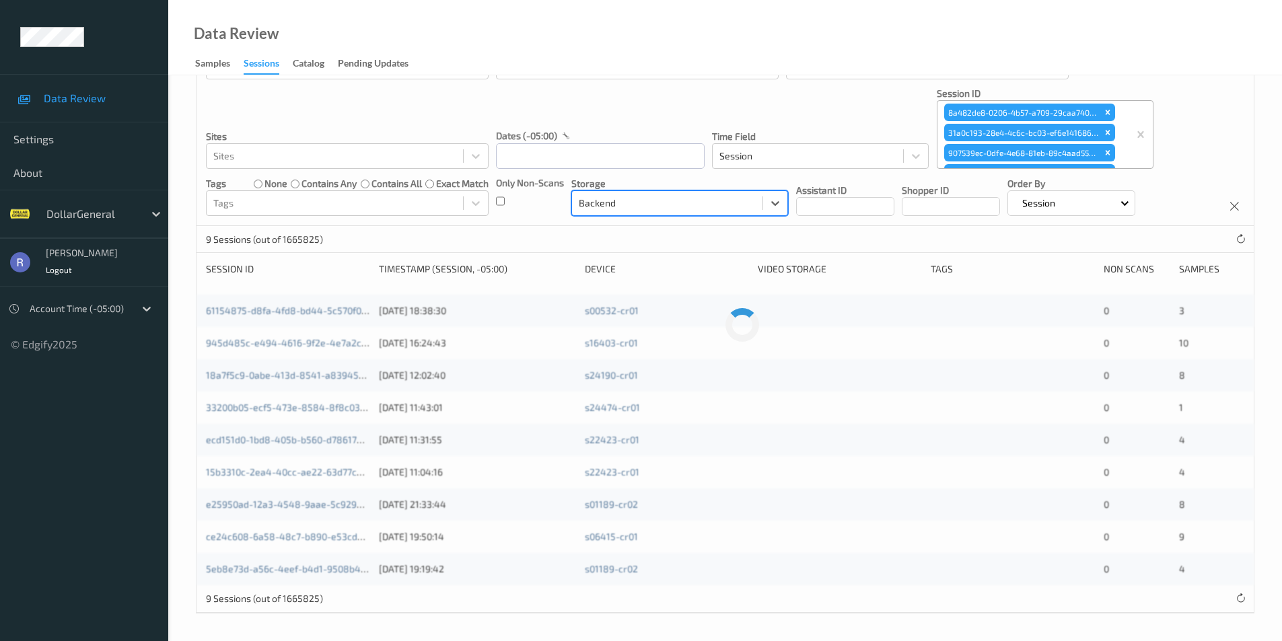
scroll to position [0, 0]
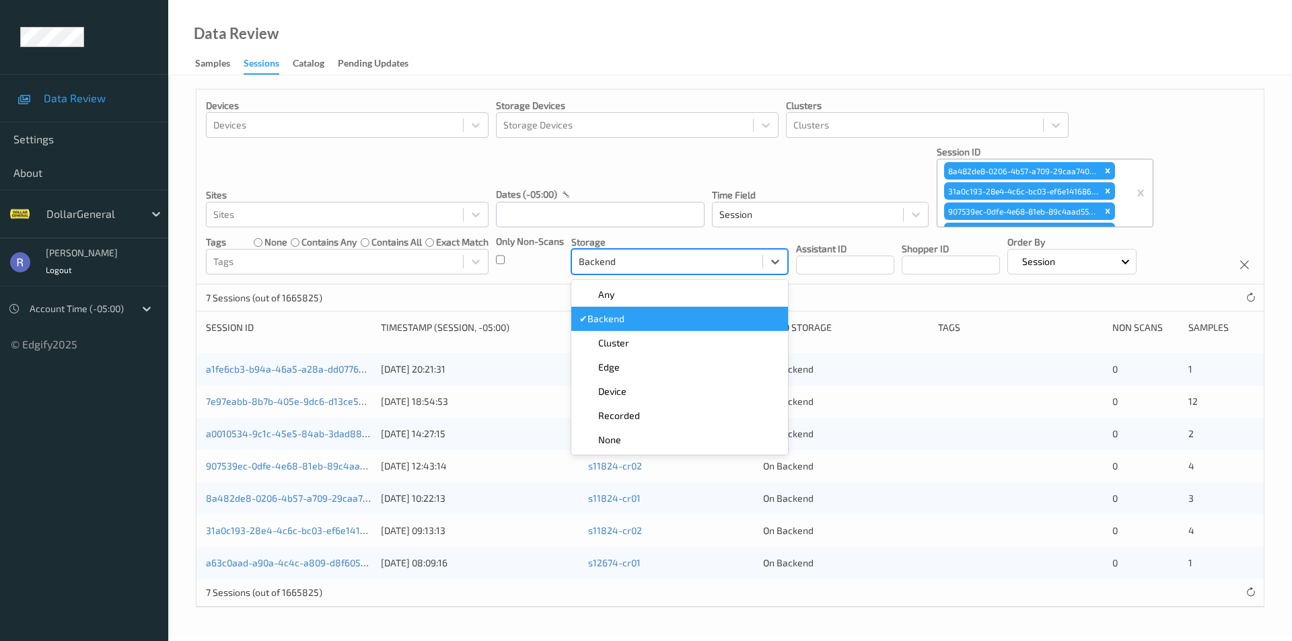
click at [551, 291] on div "7 Sessions (out of 1665825)" at bounding box center [731, 298] width 1068 height 27
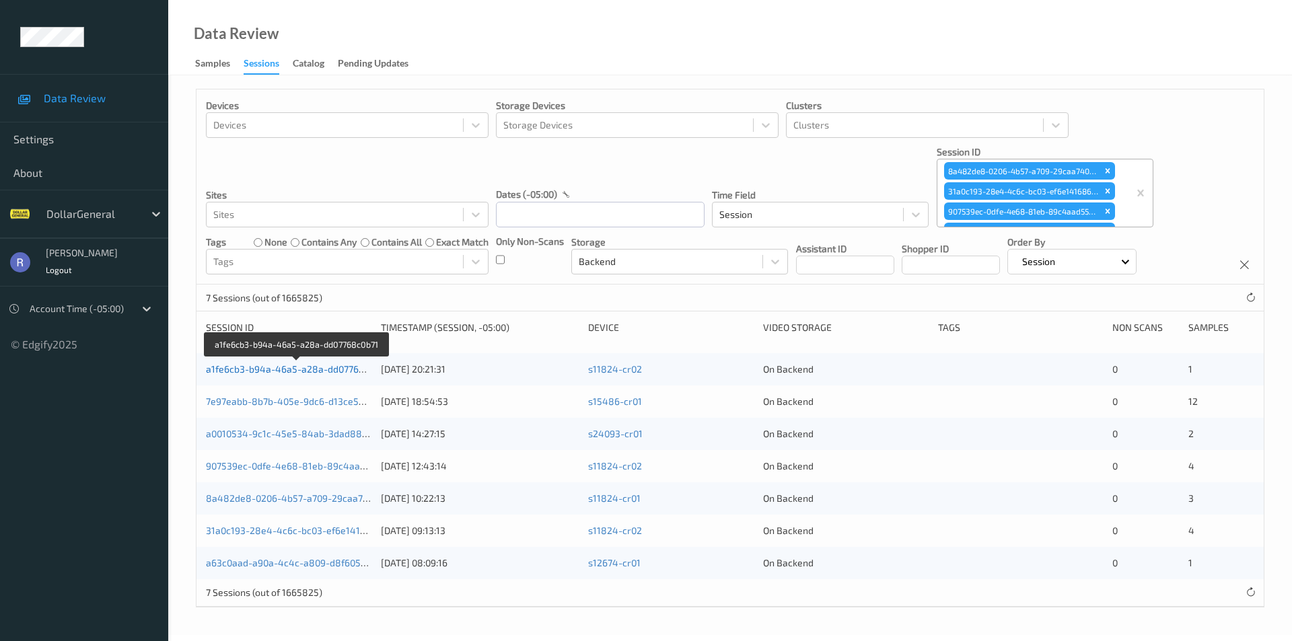
click at [271, 369] on link "a1fe6cb3-b94a-46a5-a28a-dd07768c0b71" at bounding box center [297, 368] width 183 height 11
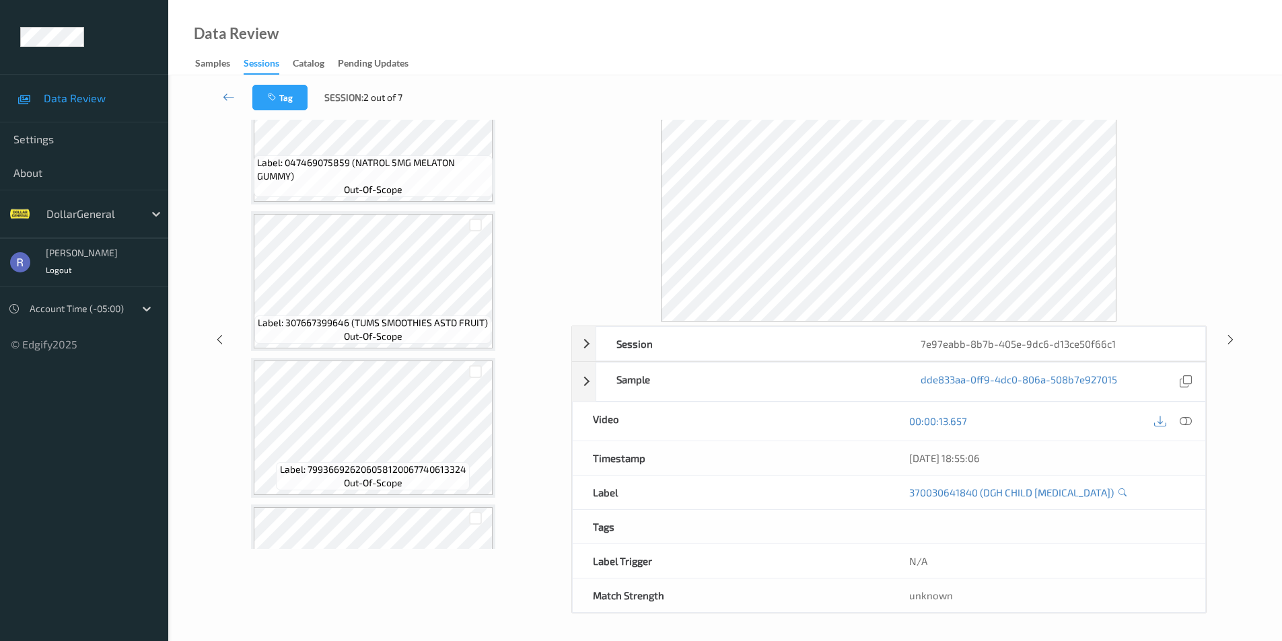
scroll to position [942, 0]
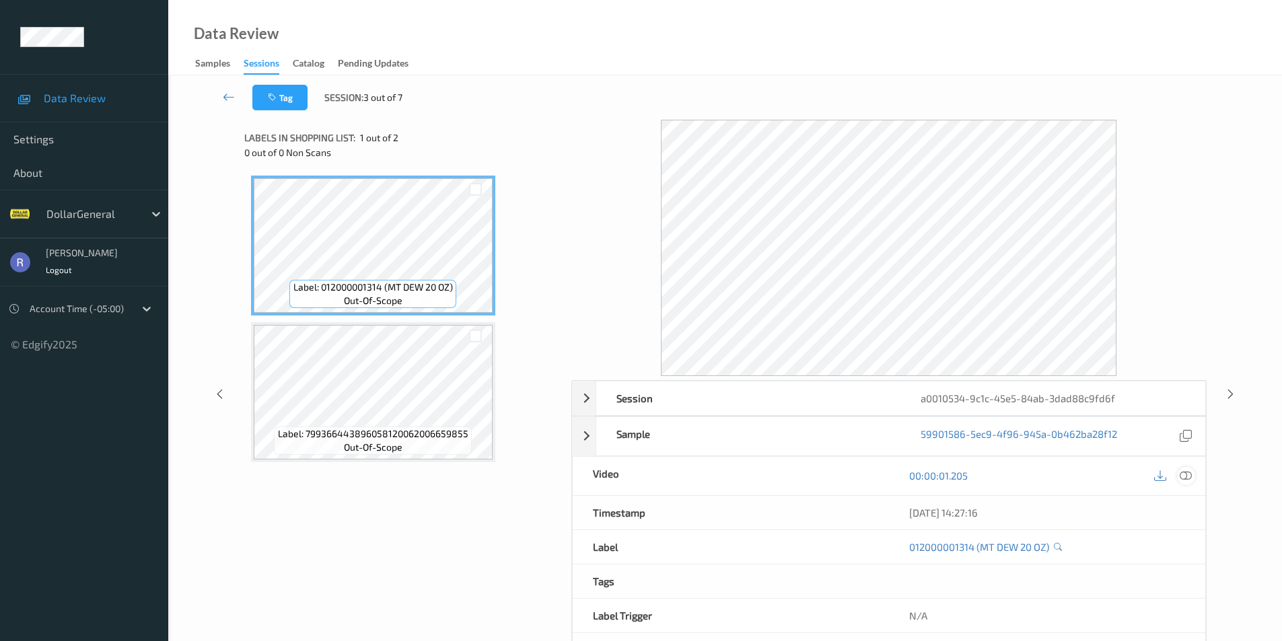
click at [1186, 473] on icon at bounding box center [1186, 476] width 12 height 12
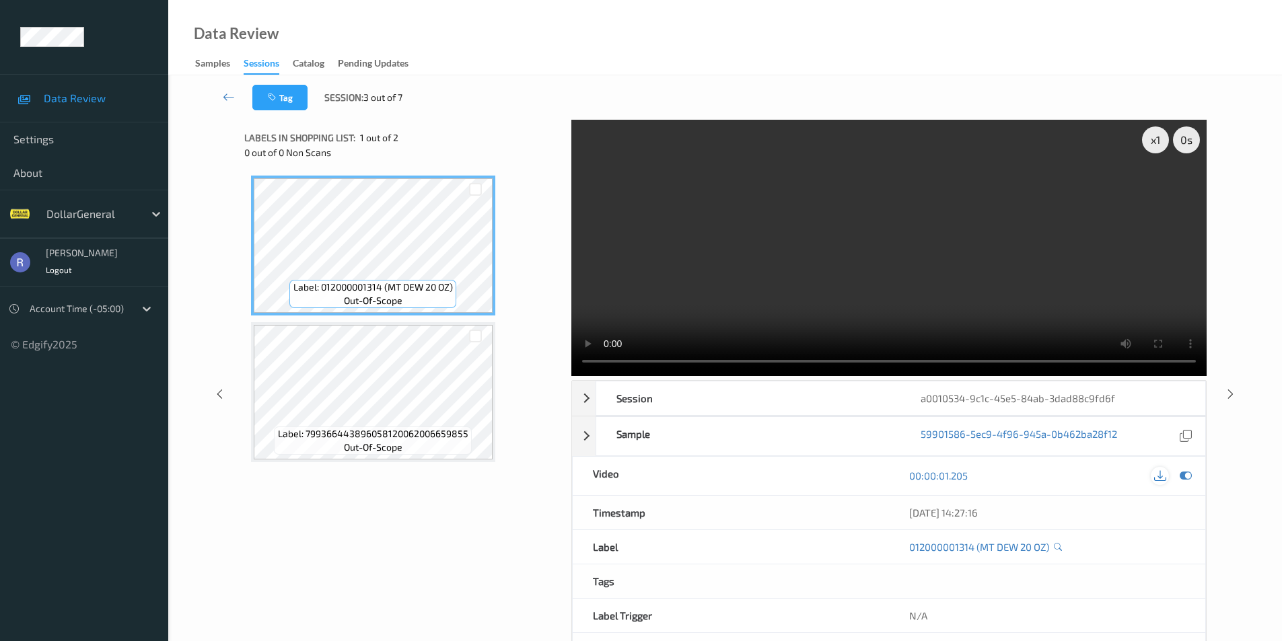
click at [1159, 476] on icon at bounding box center [1160, 476] width 12 height 12
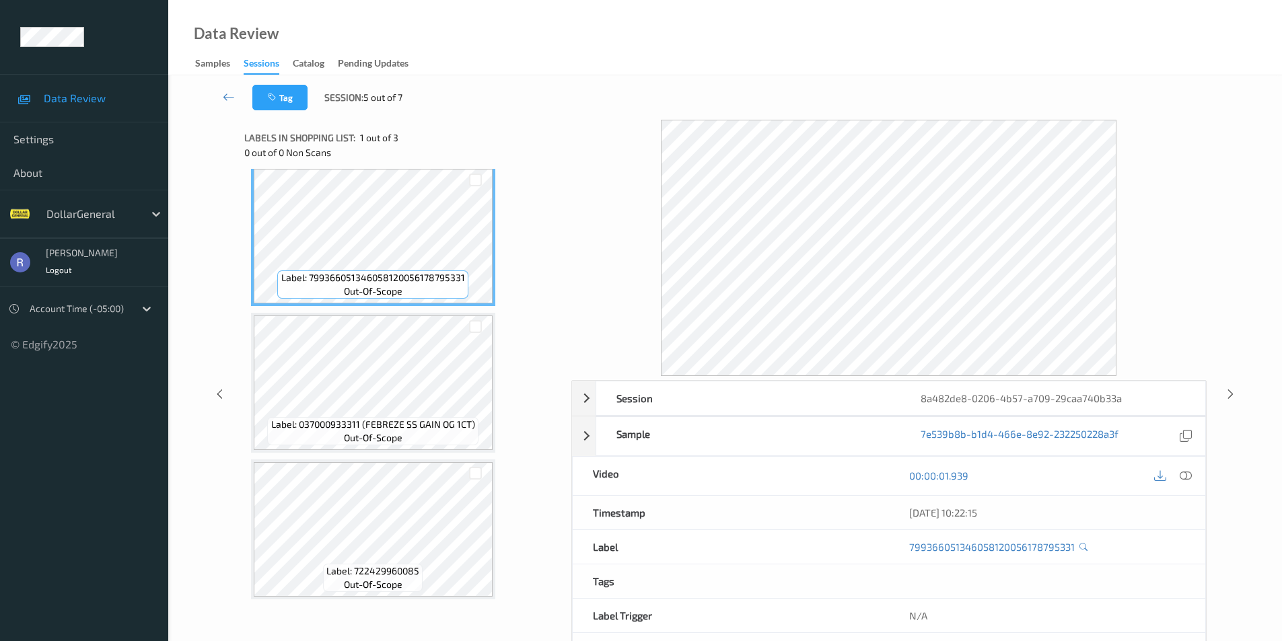
scroll to position [12, 0]
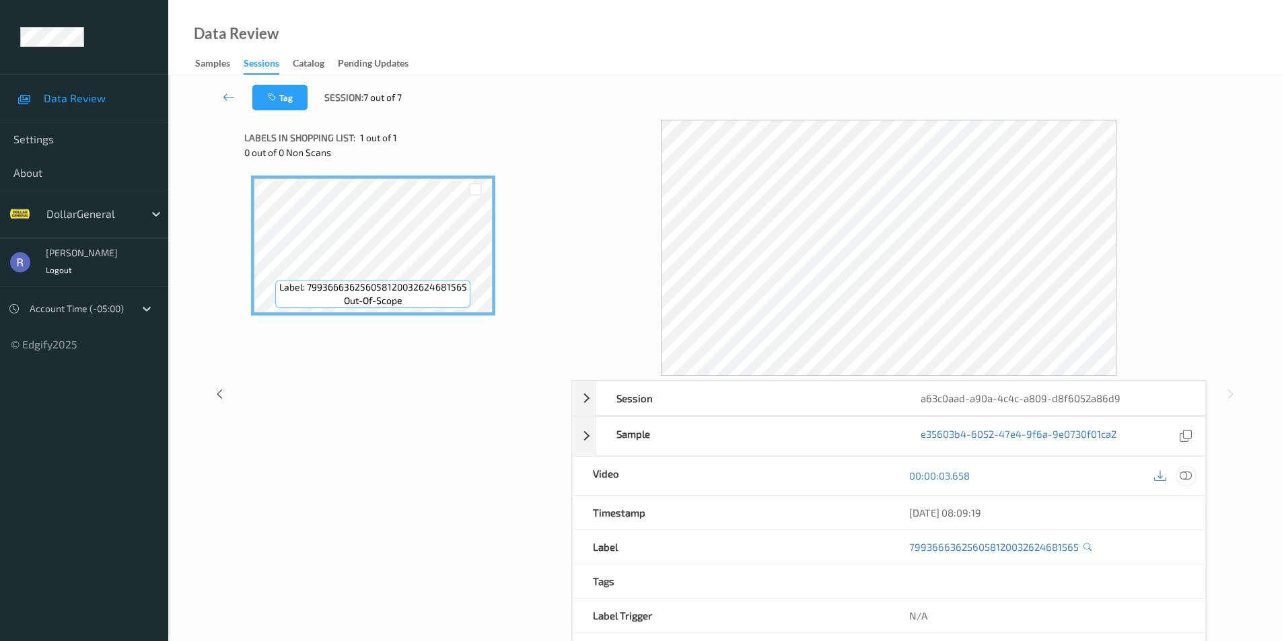
click at [1185, 476] on icon at bounding box center [1186, 476] width 12 height 12
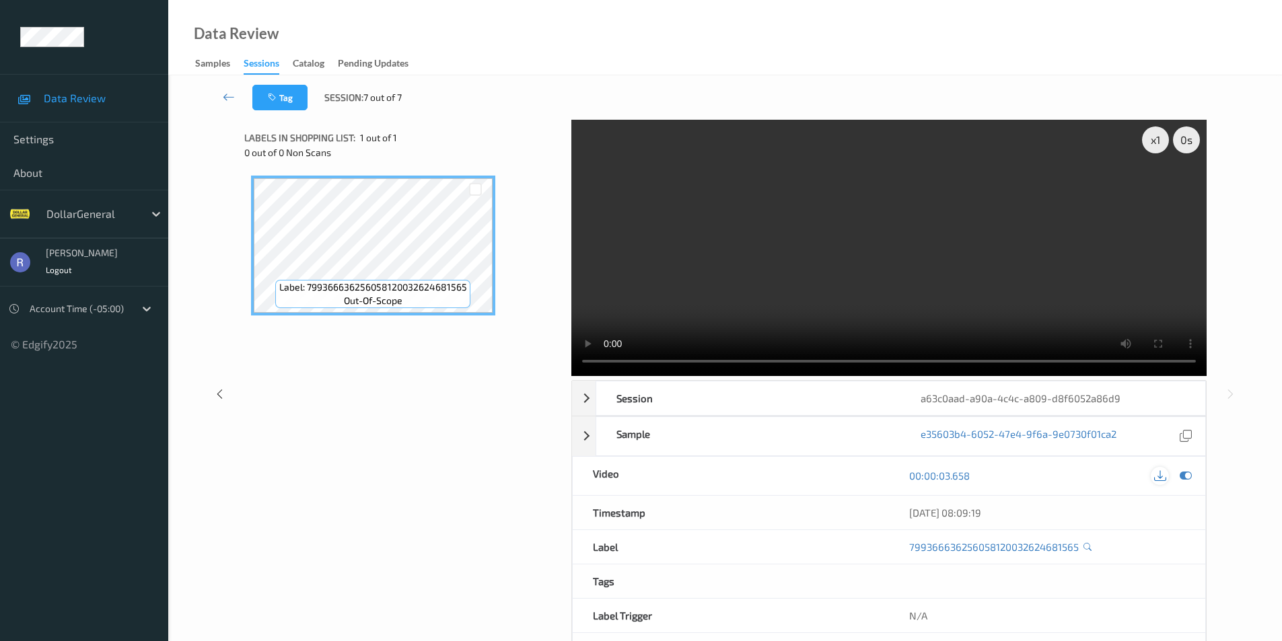
click at [1157, 479] on icon at bounding box center [1160, 476] width 12 height 12
click at [421, 396] on div "Label: 799366636256058120032624681565 out-of-scope" at bounding box center [403, 329] width 318 height 321
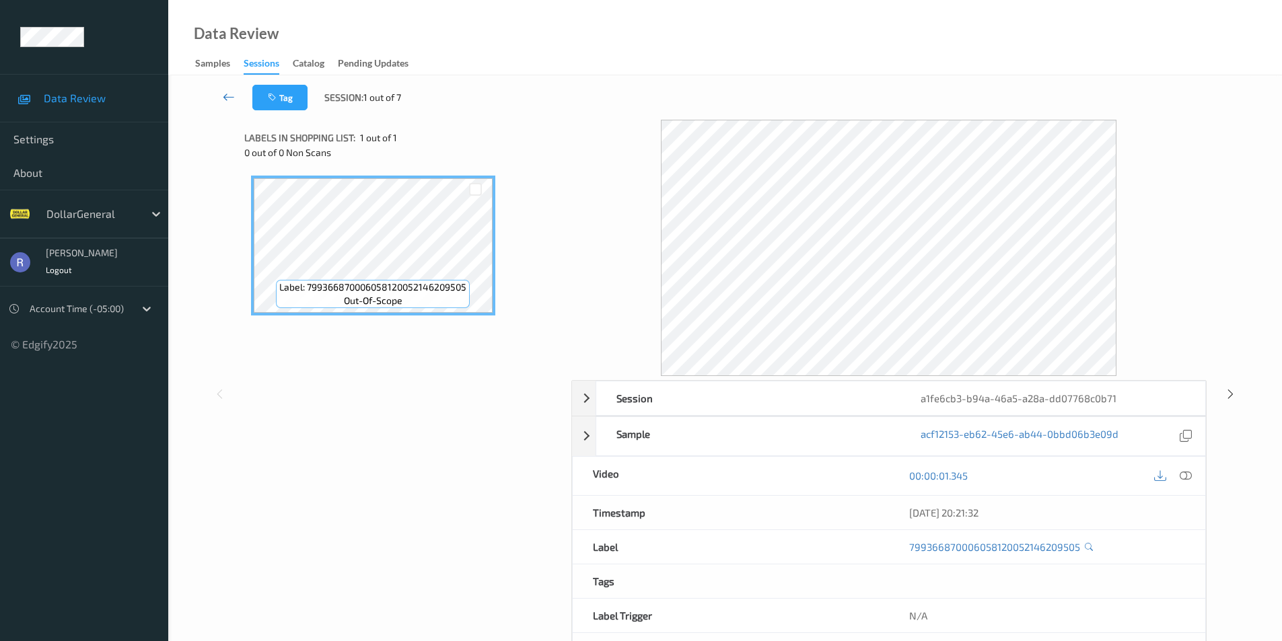
click at [232, 97] on icon at bounding box center [229, 96] width 12 height 13
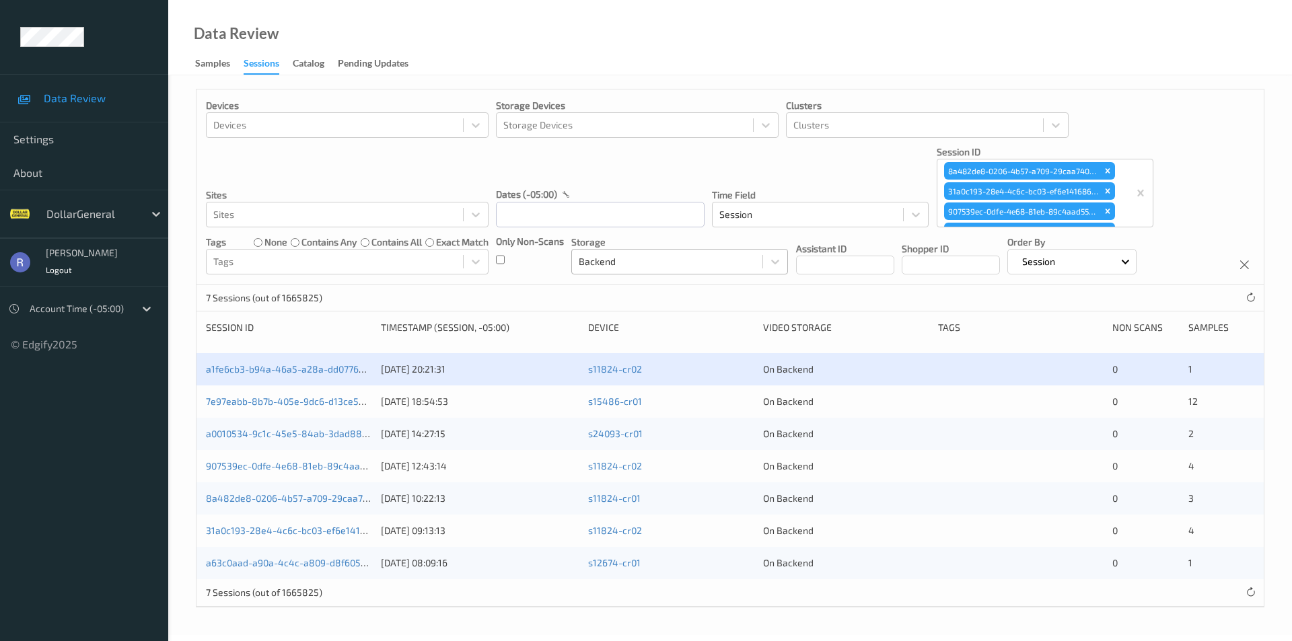
click at [672, 266] on div at bounding box center [667, 262] width 177 height 16
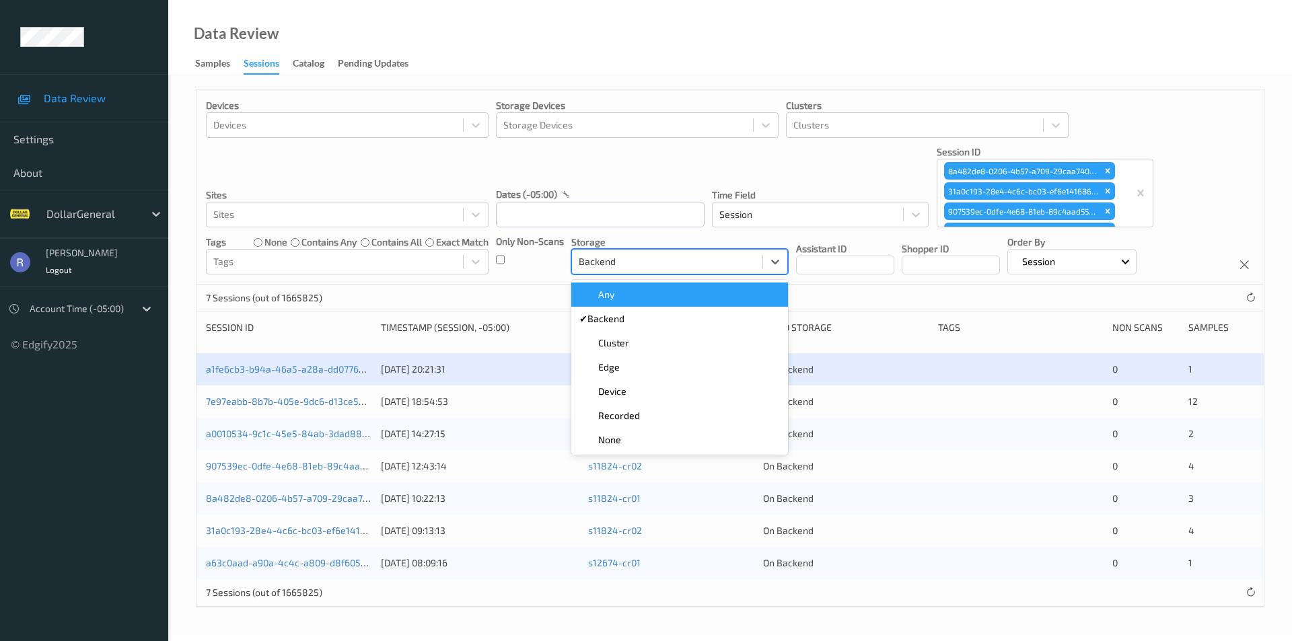
click at [611, 297] on span "Any" at bounding box center [606, 294] width 16 height 13
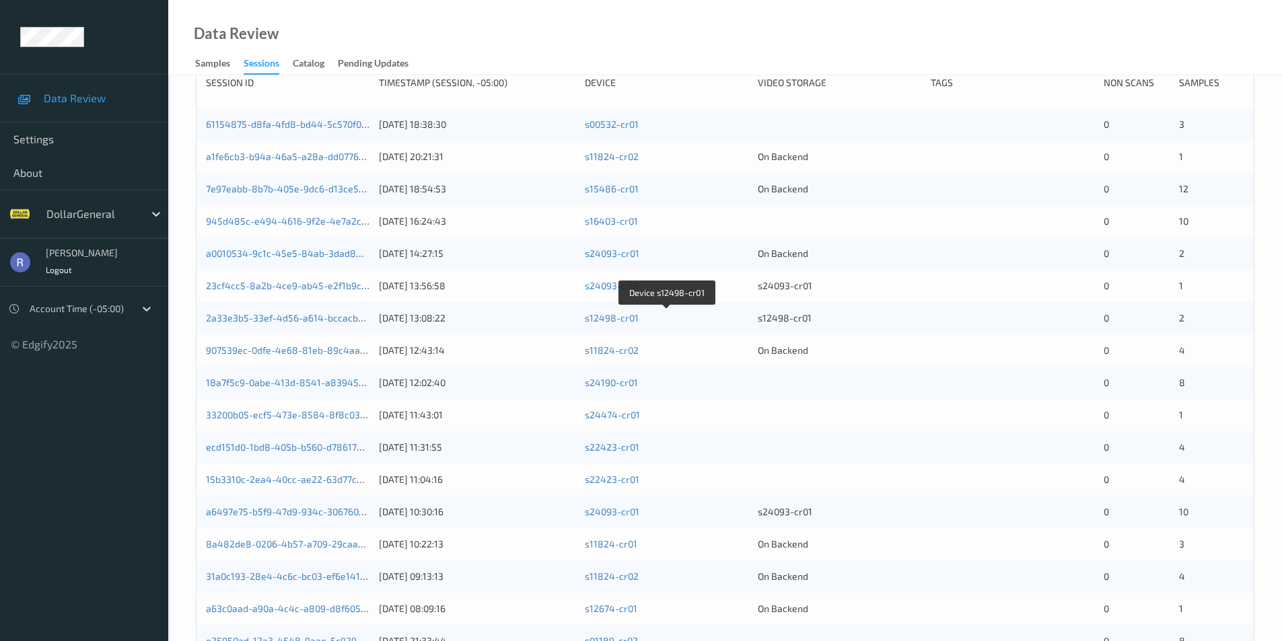
scroll to position [269, 0]
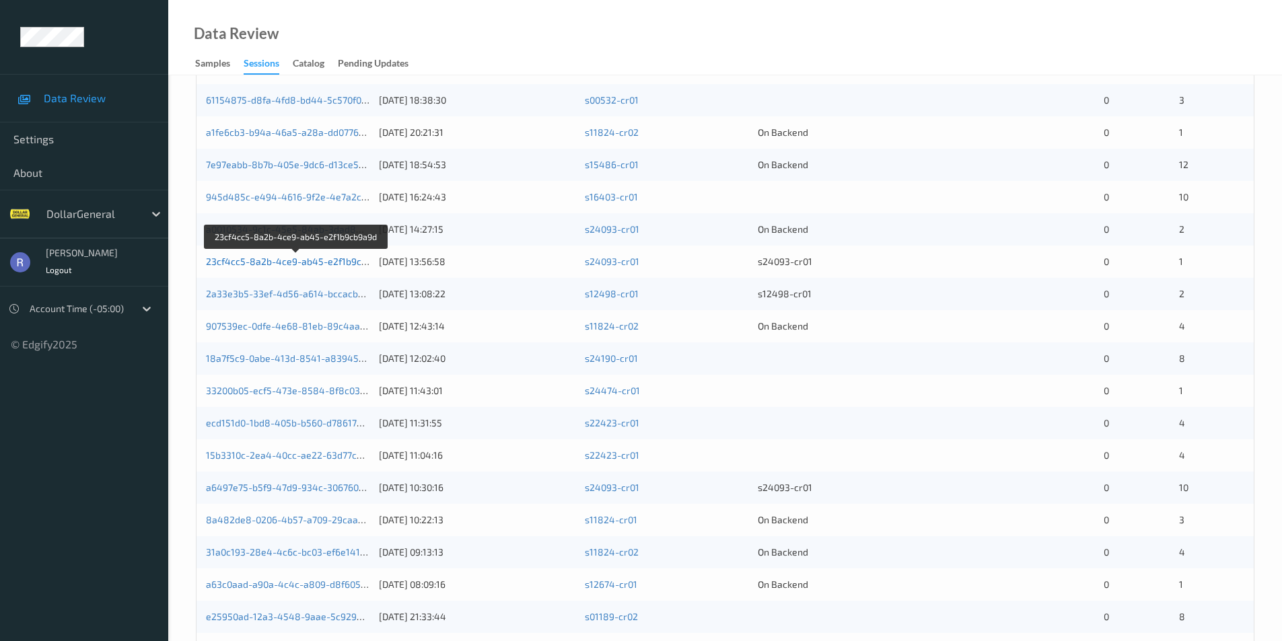
click at [285, 262] on link "23cf4cc5-8a2b-4ce9-ab45-e2f1b9cb9a9d" at bounding box center [297, 261] width 182 height 11
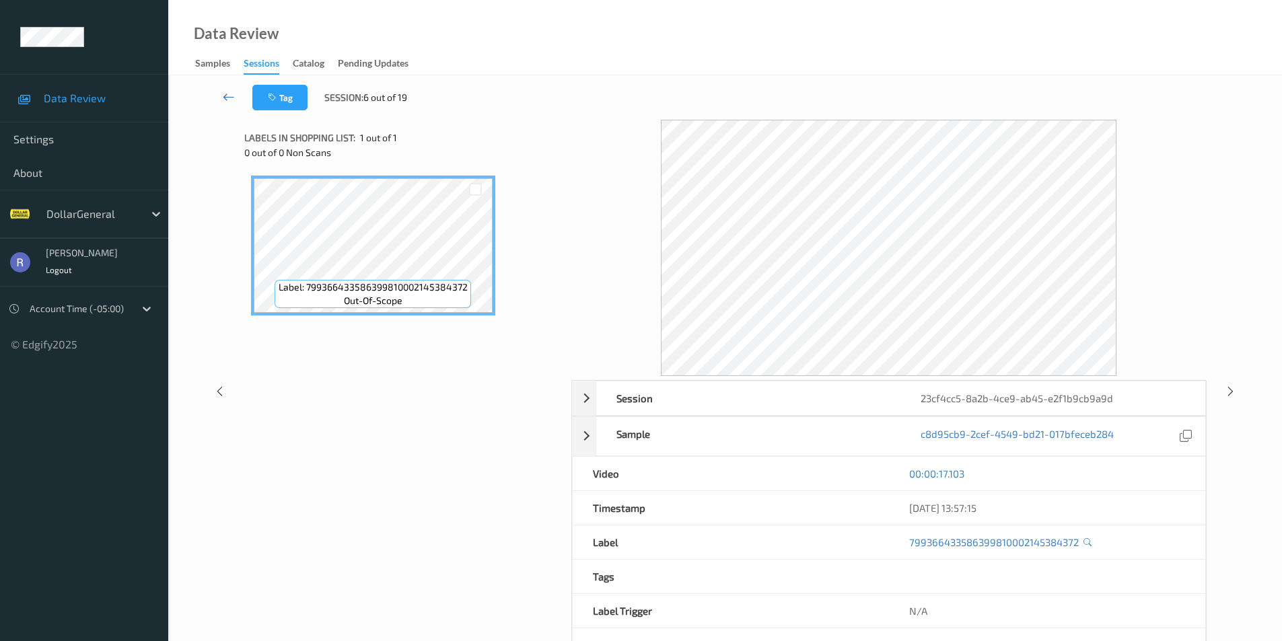
click at [226, 96] on icon at bounding box center [229, 96] width 12 height 13
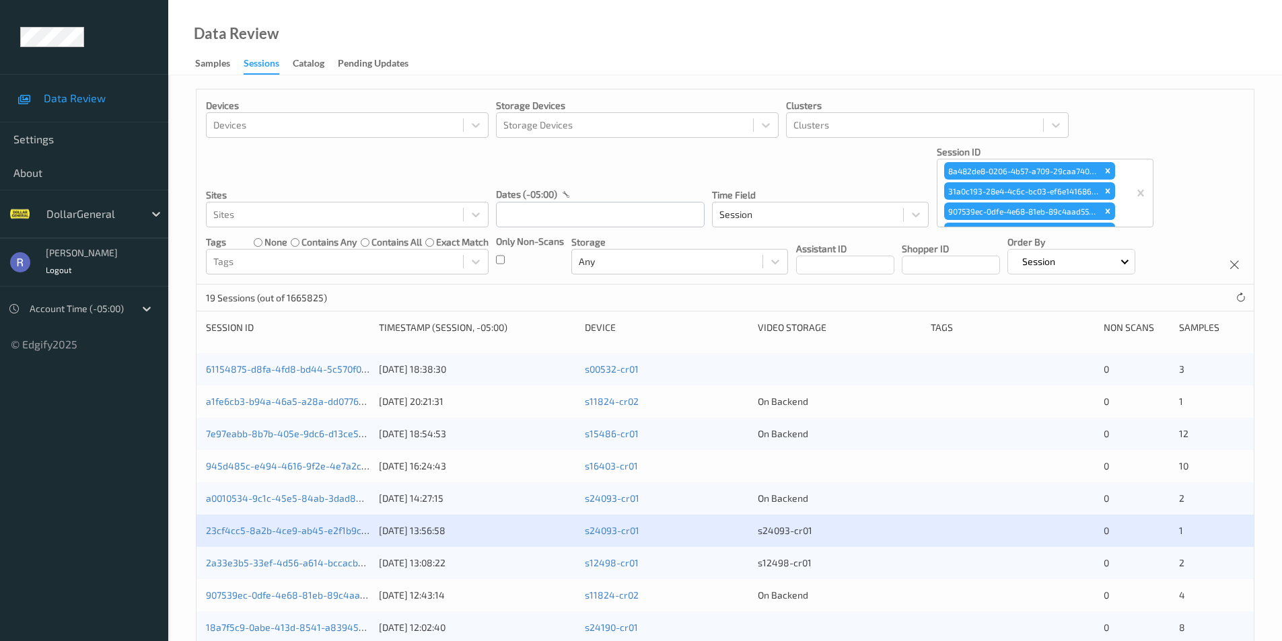
scroll to position [67, 0]
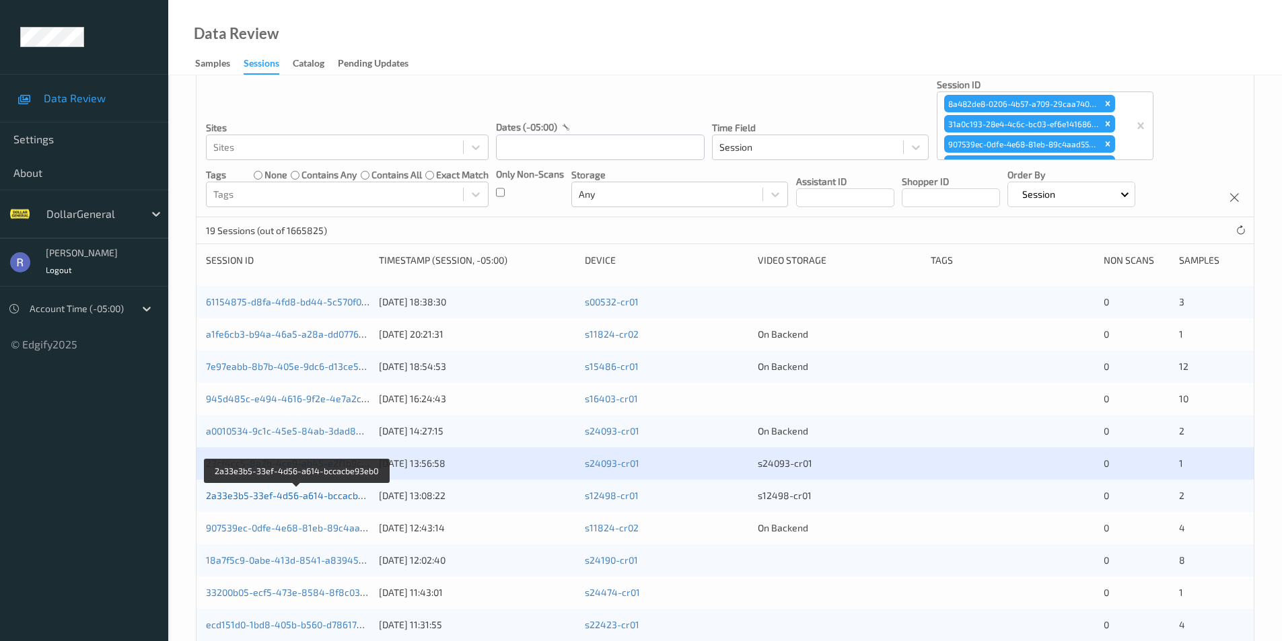
click at [308, 495] on link "2a33e3b5-33ef-4d56-a614-bccacbe93eb0" at bounding box center [298, 495] width 184 height 11
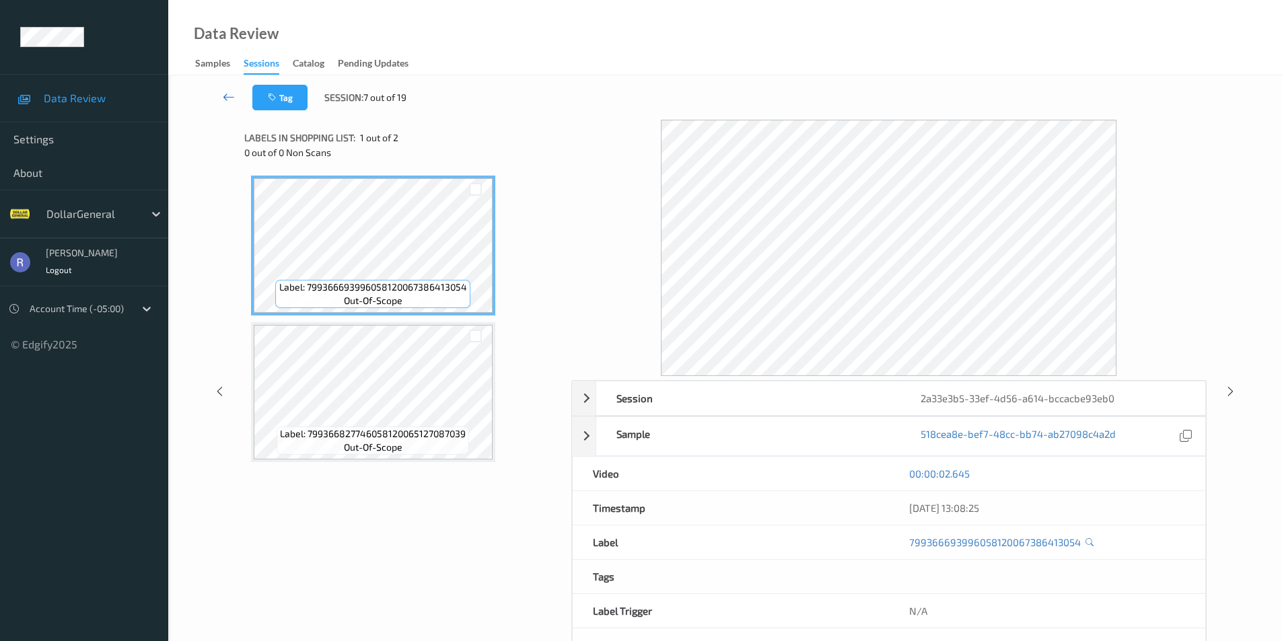
click at [221, 94] on link at bounding box center [228, 98] width 47 height 26
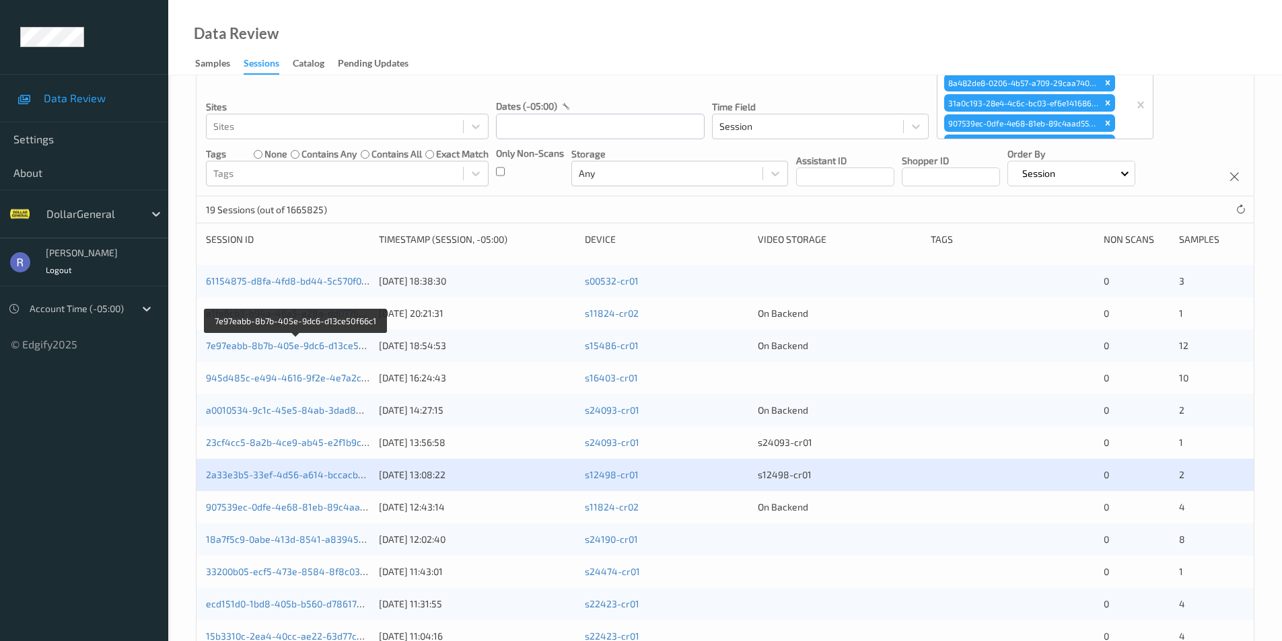
scroll to position [112, 0]
